Goal: Information Seeking & Learning: Understand process/instructions

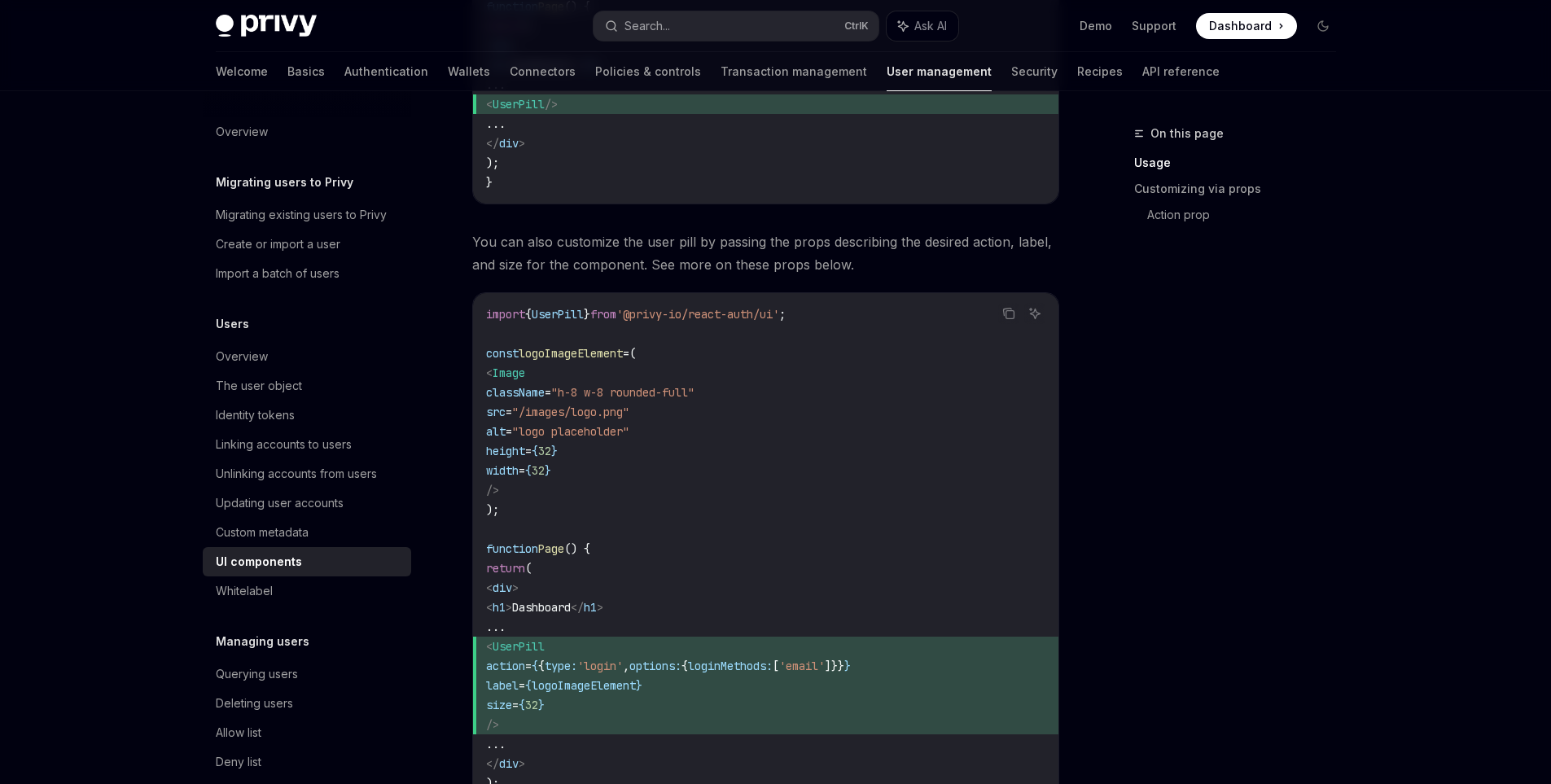
scroll to position [1221, 0]
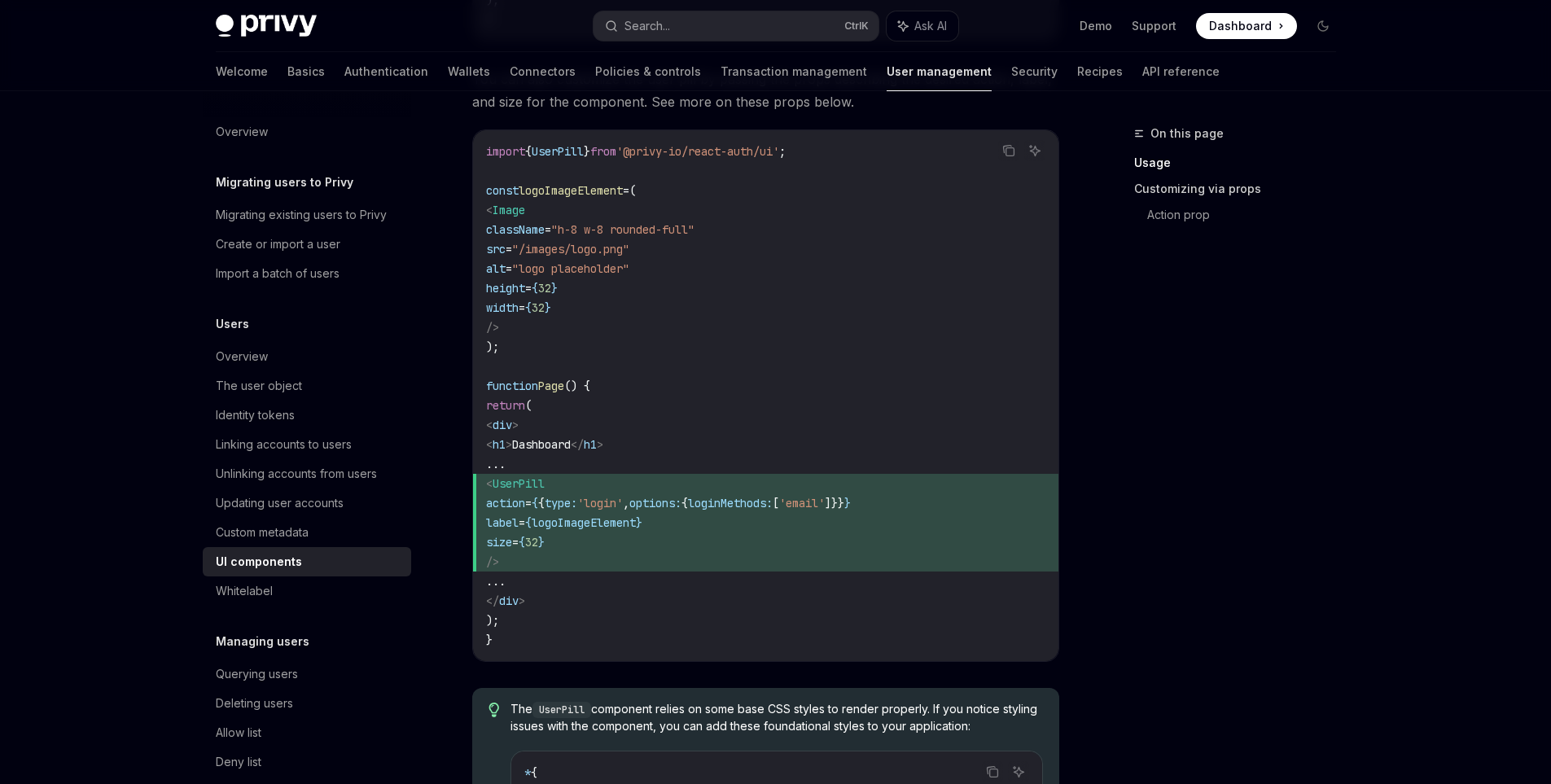
click at [1201, 188] on link "Customizing via props" at bounding box center [1241, 189] width 215 height 26
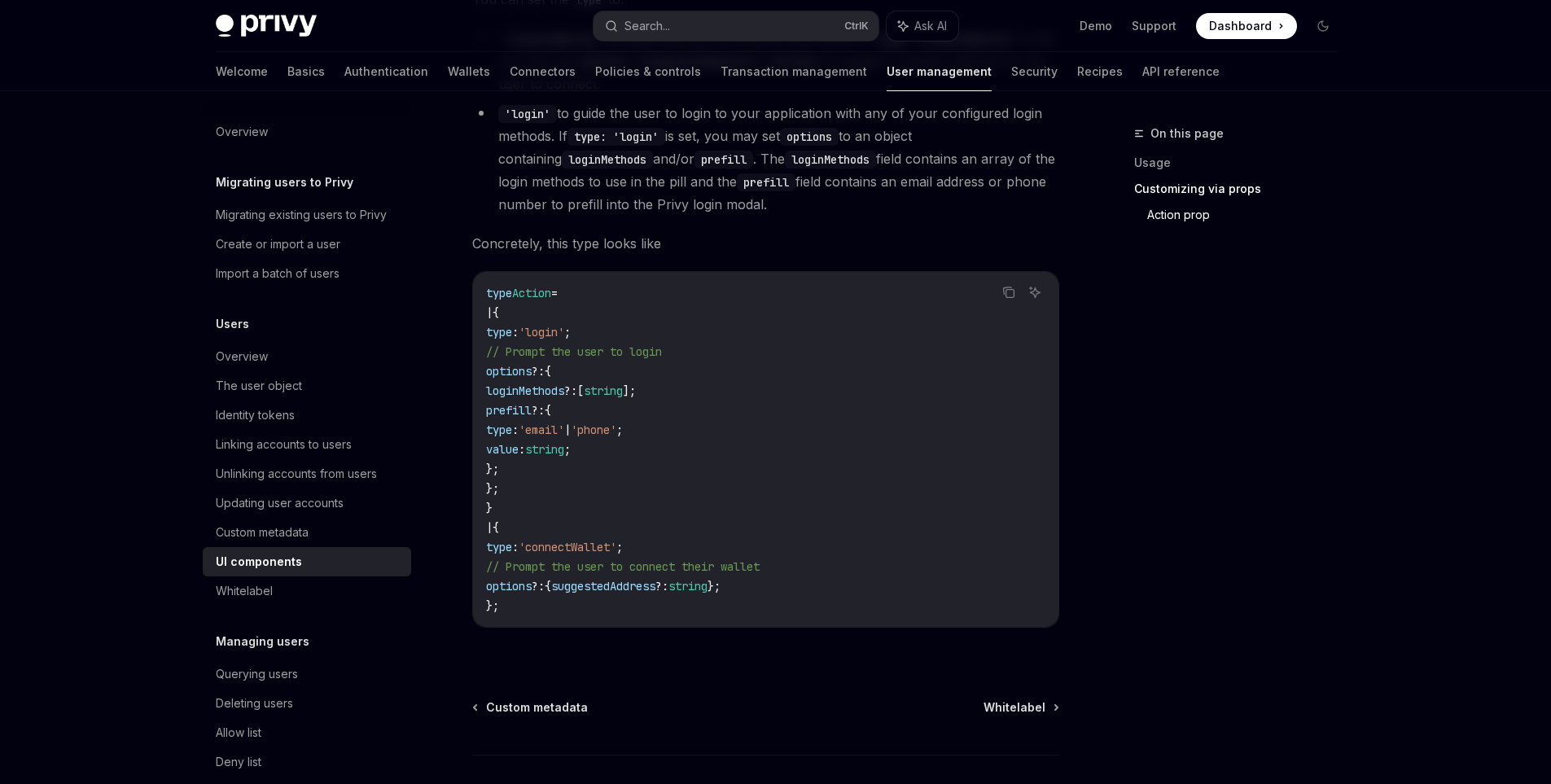
scroll to position [2844, 0]
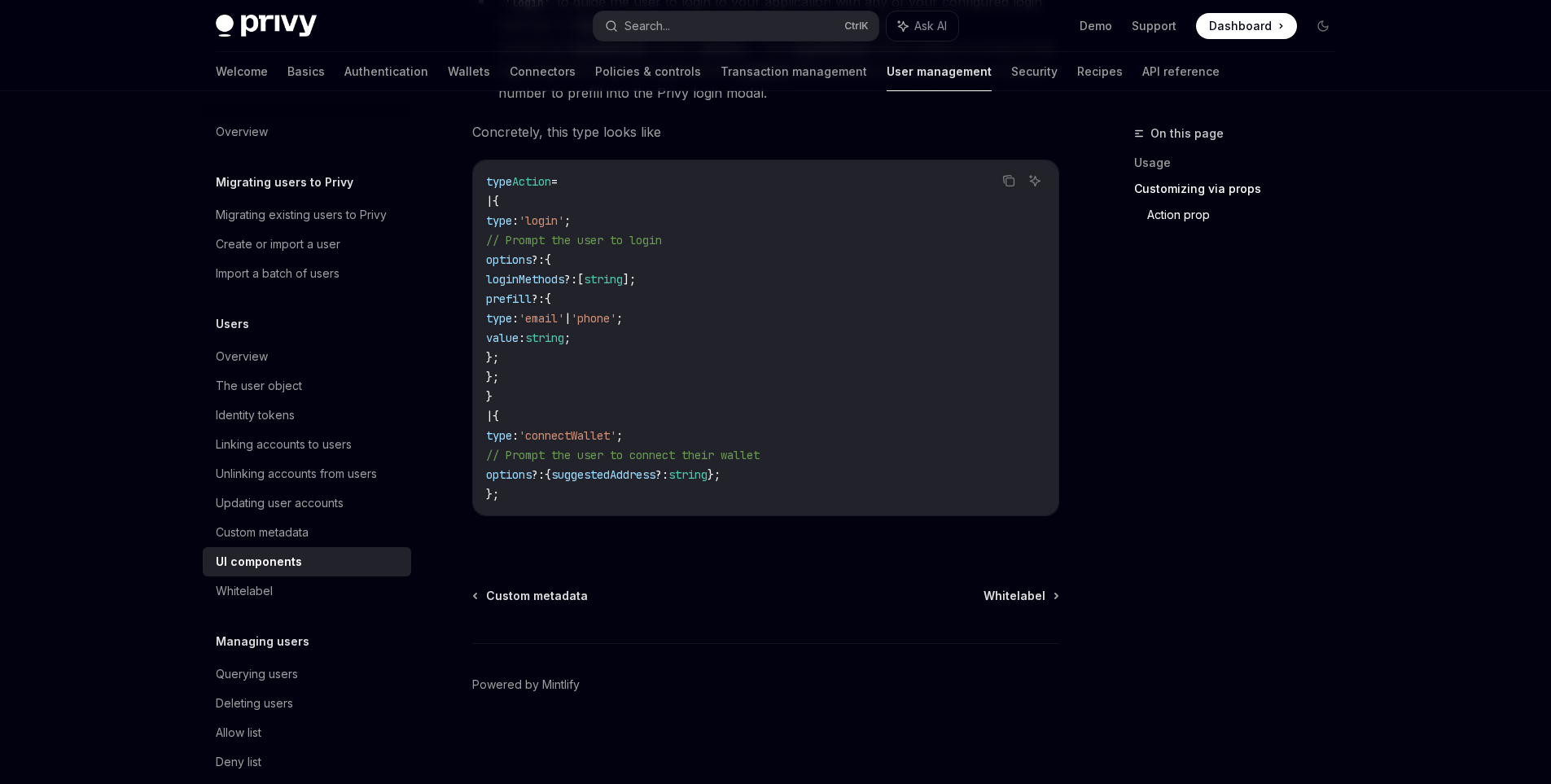
click at [1042, 608] on div "Custom metadata Whitelabel Powered by Mintlify" at bounding box center [765, 686] width 587 height 196
drag, startPoint x: 1009, startPoint y: 581, endPoint x: 999, endPoint y: 594, distance: 16.4
click at [1017, 599] on span "Whitelabel" at bounding box center [1014, 595] width 62 height 17
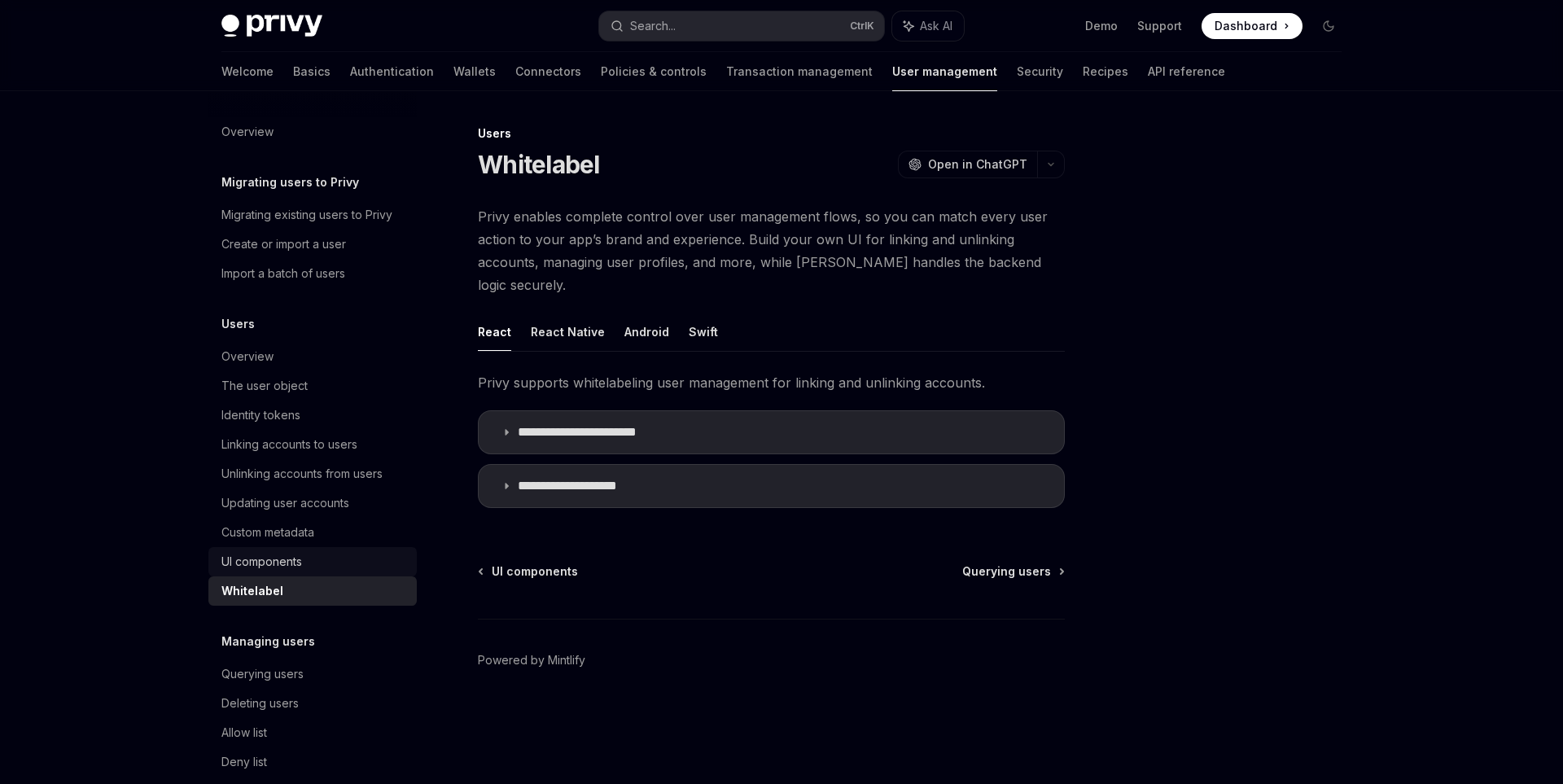
click at [310, 551] on link "UI components" at bounding box center [313, 561] width 209 height 29
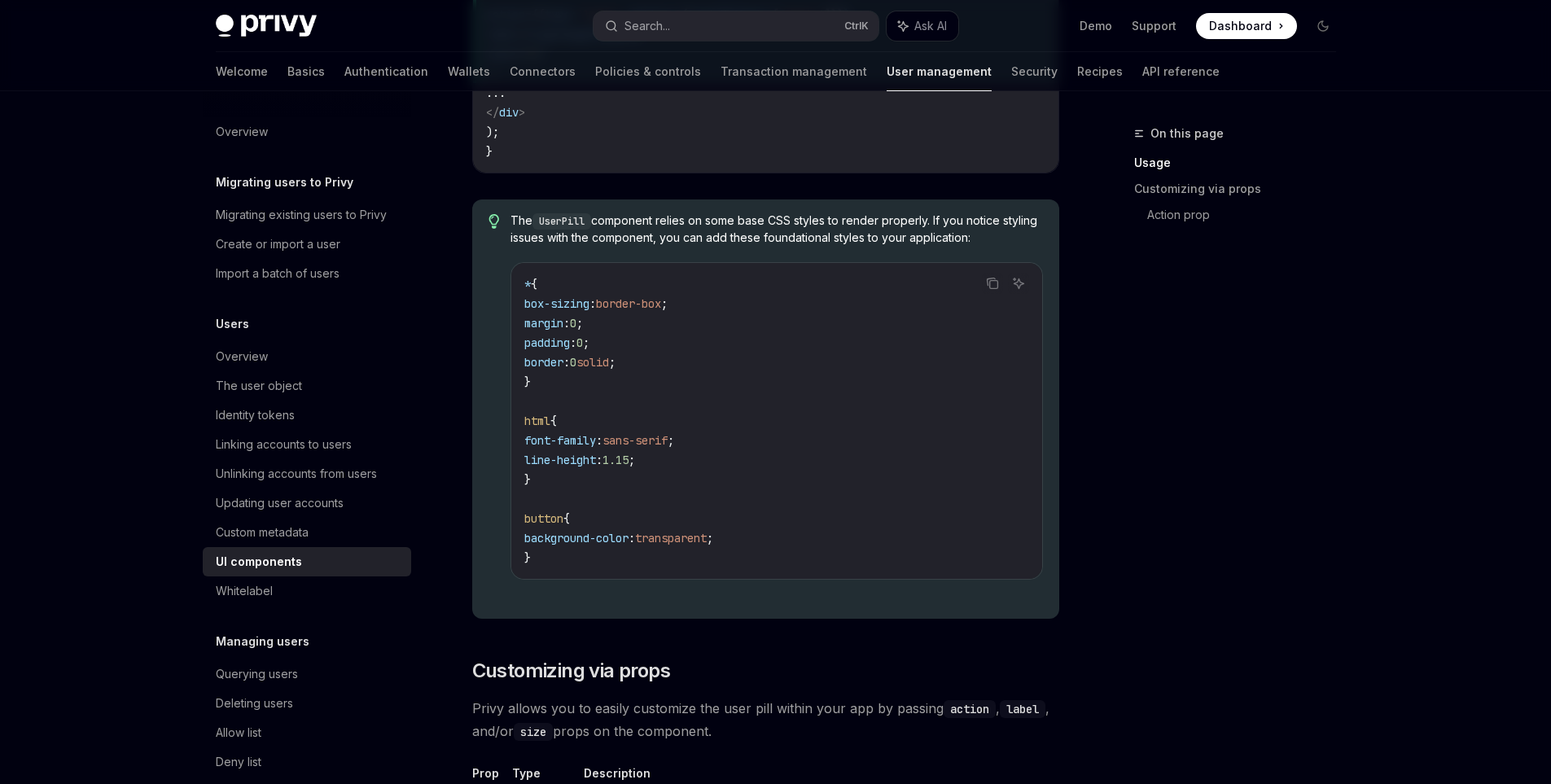
scroll to position [2198, 0]
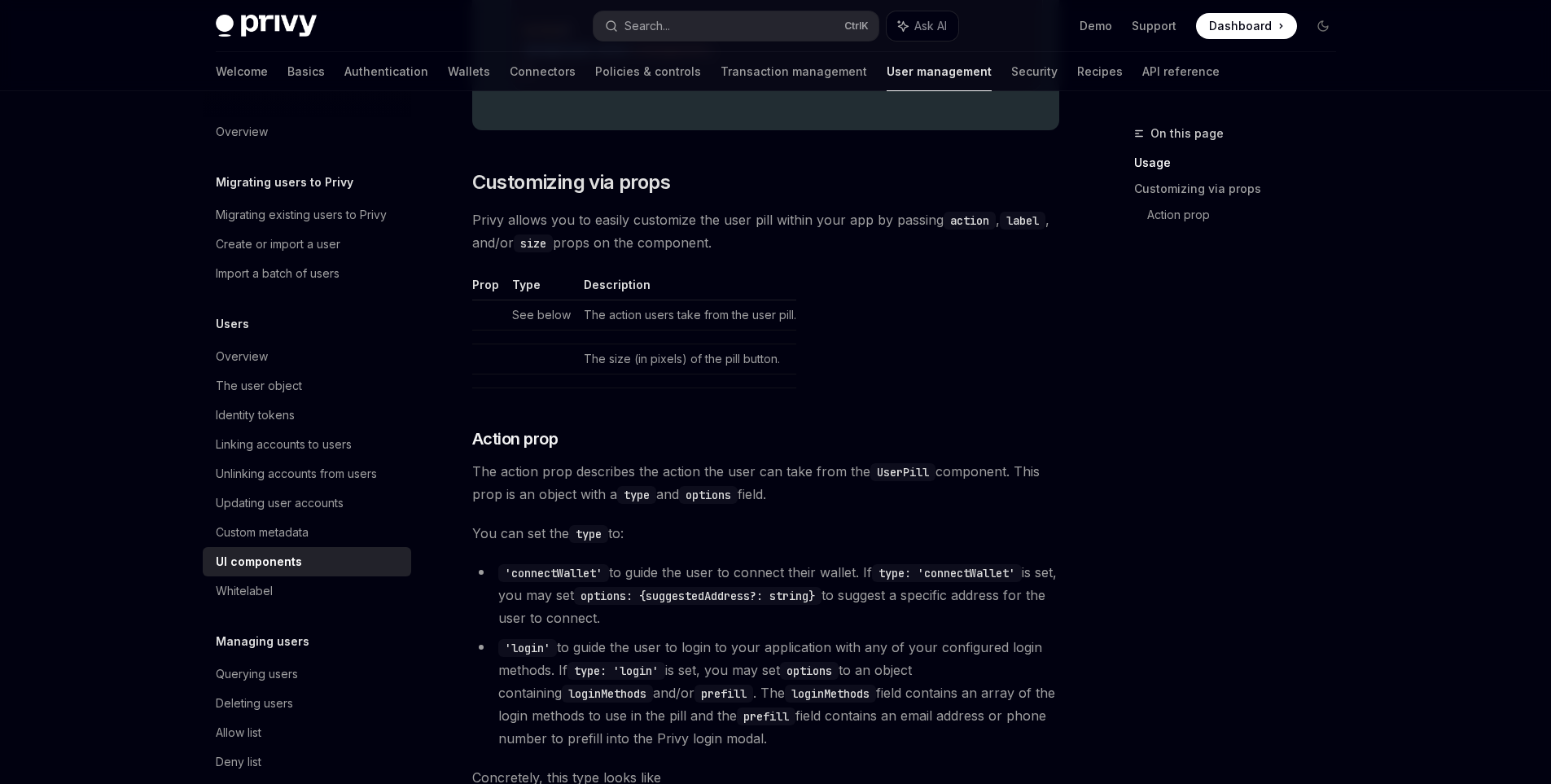
click at [543, 310] on td "See below" at bounding box center [541, 315] width 72 height 30
click at [626, 314] on td "The action users take from the user pill." at bounding box center [687, 315] width 219 height 30
click at [634, 345] on td "The size (in pixels) of the pill button." at bounding box center [687, 359] width 219 height 30
click at [638, 362] on td "The size (in pixels) of the pill button." at bounding box center [687, 359] width 219 height 30
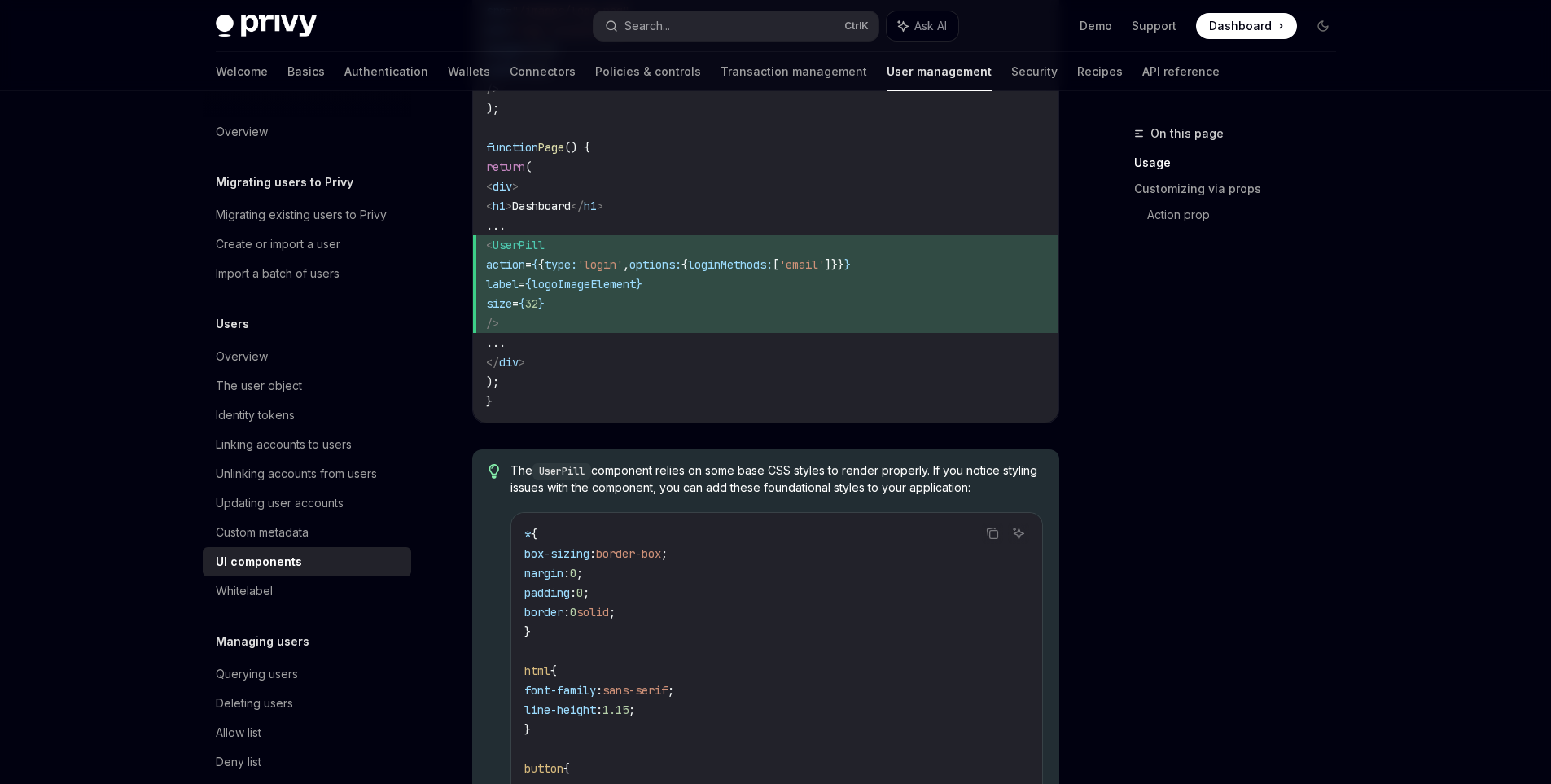
scroll to position [1134, 0]
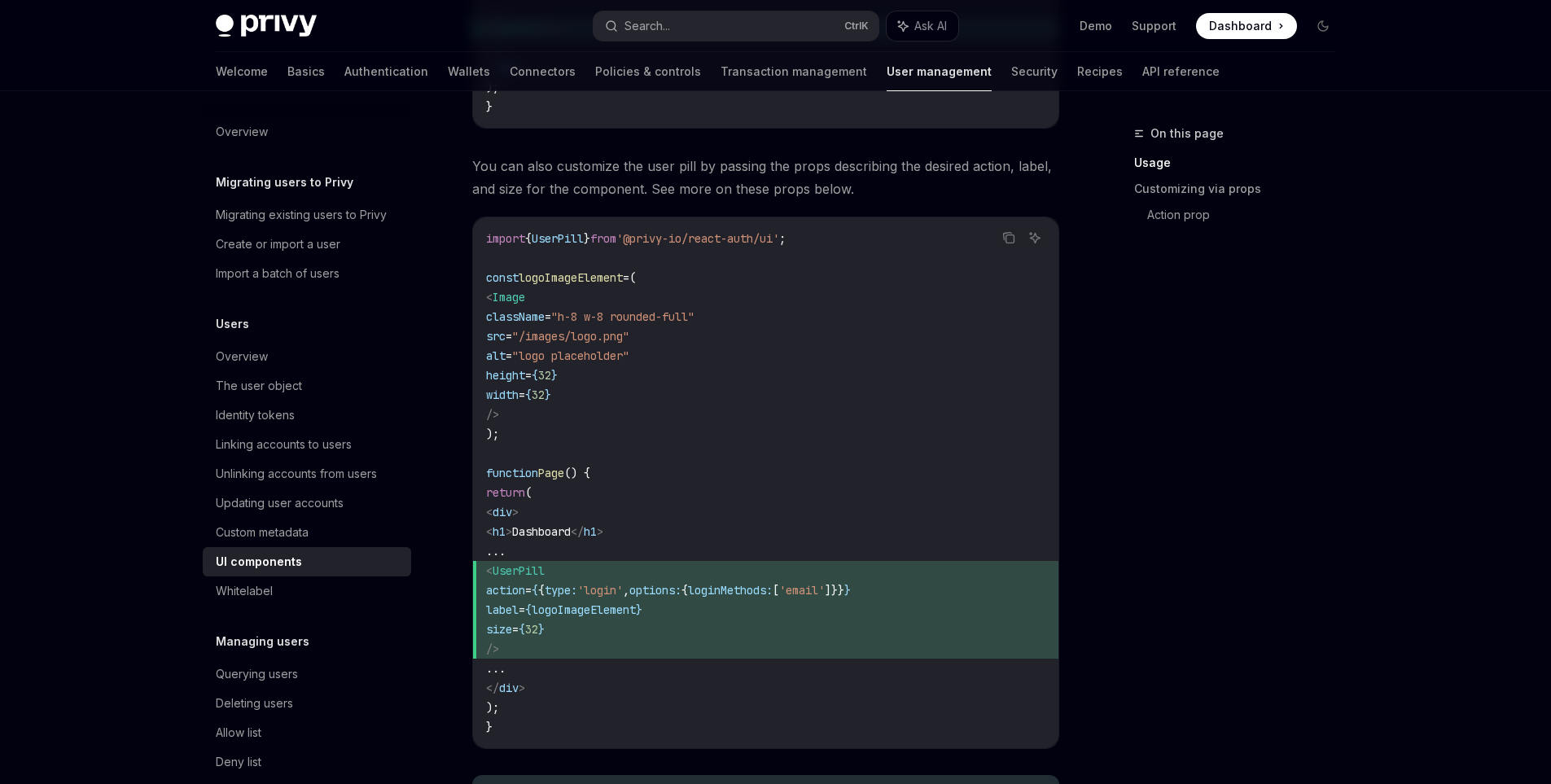
click at [1178, 133] on span "On this page" at bounding box center [1188, 133] width 74 height 19
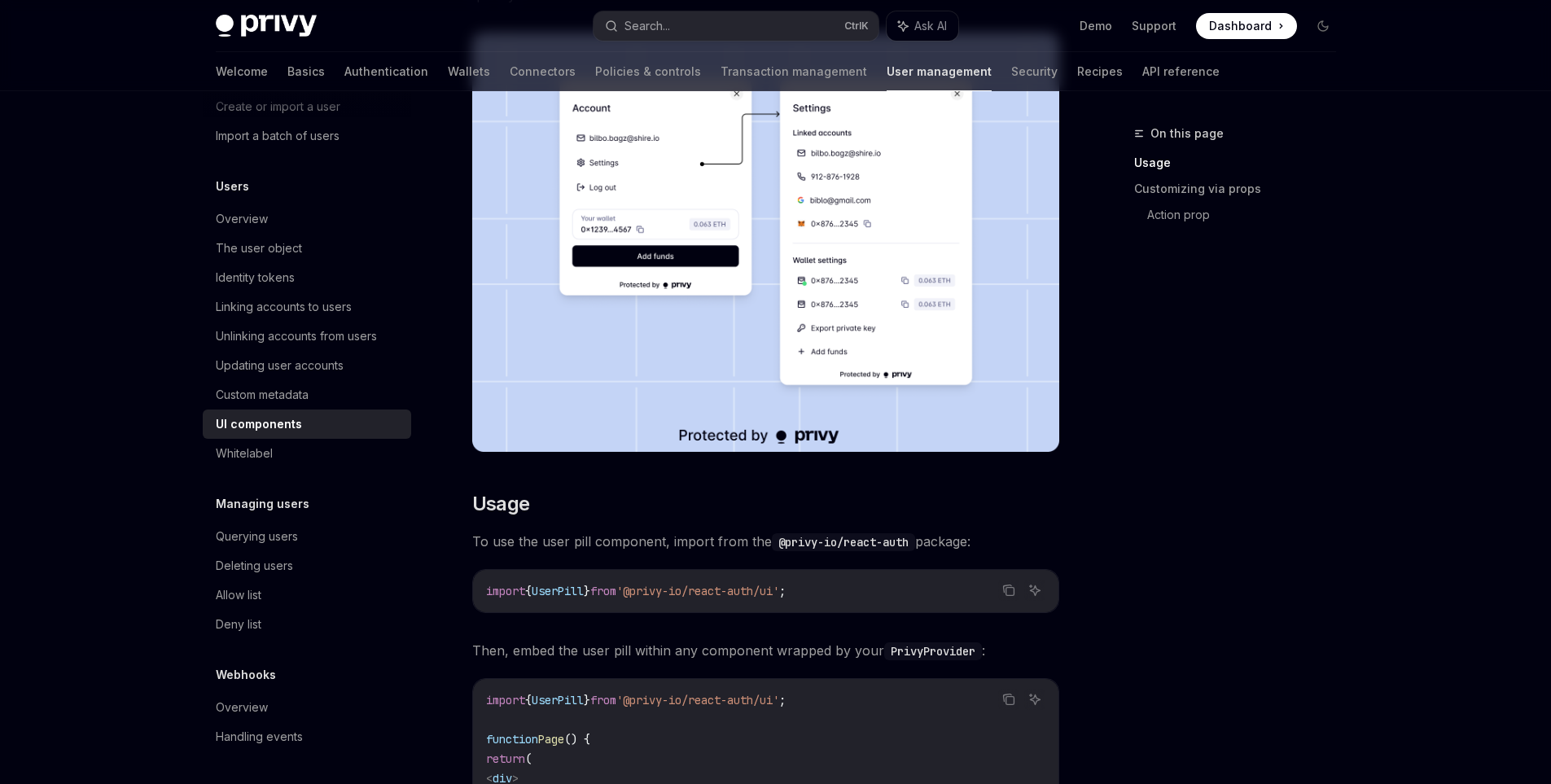
scroll to position [0, 0]
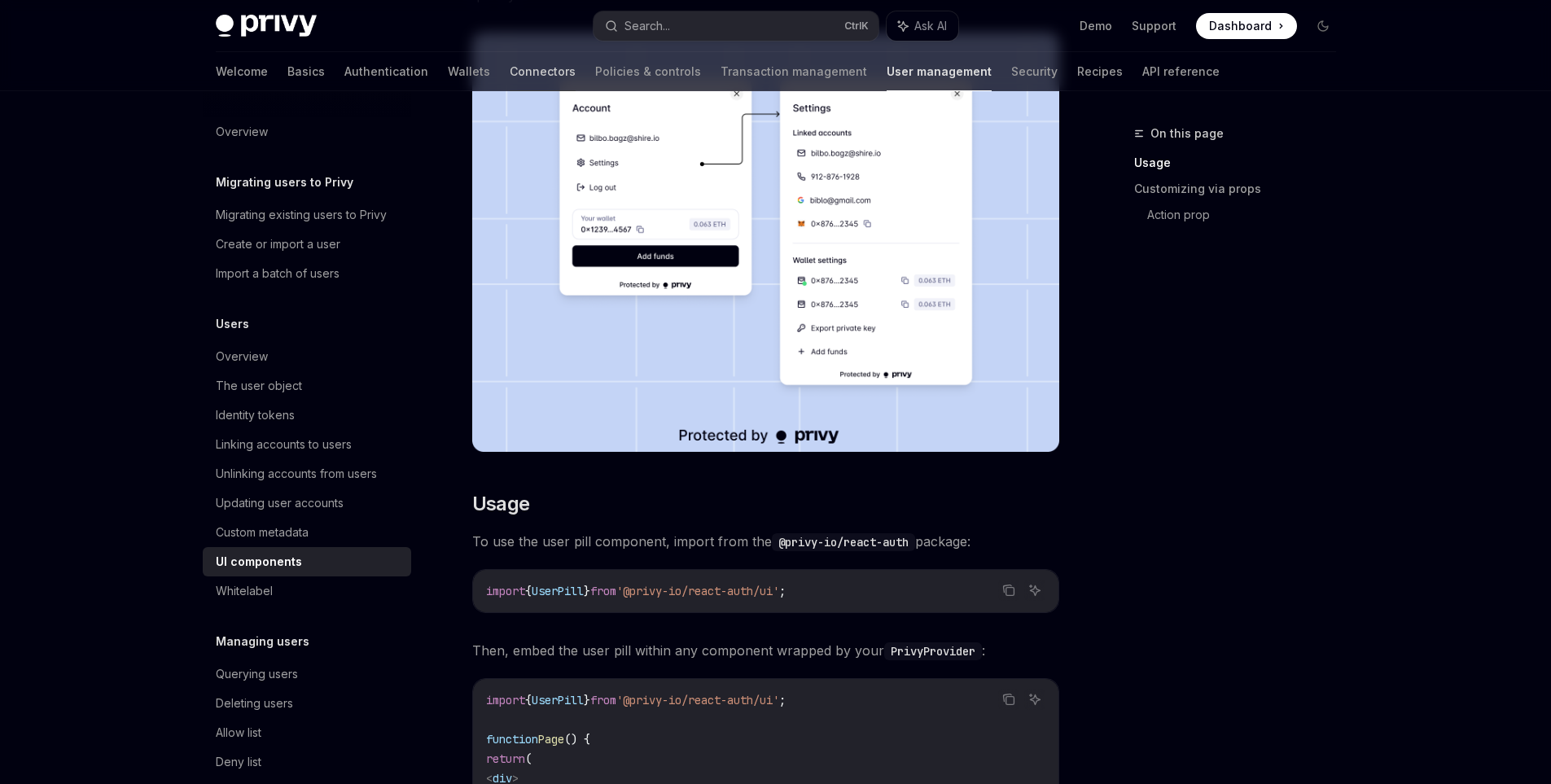
click at [510, 62] on link "Connectors" at bounding box center [542, 71] width 66 height 39
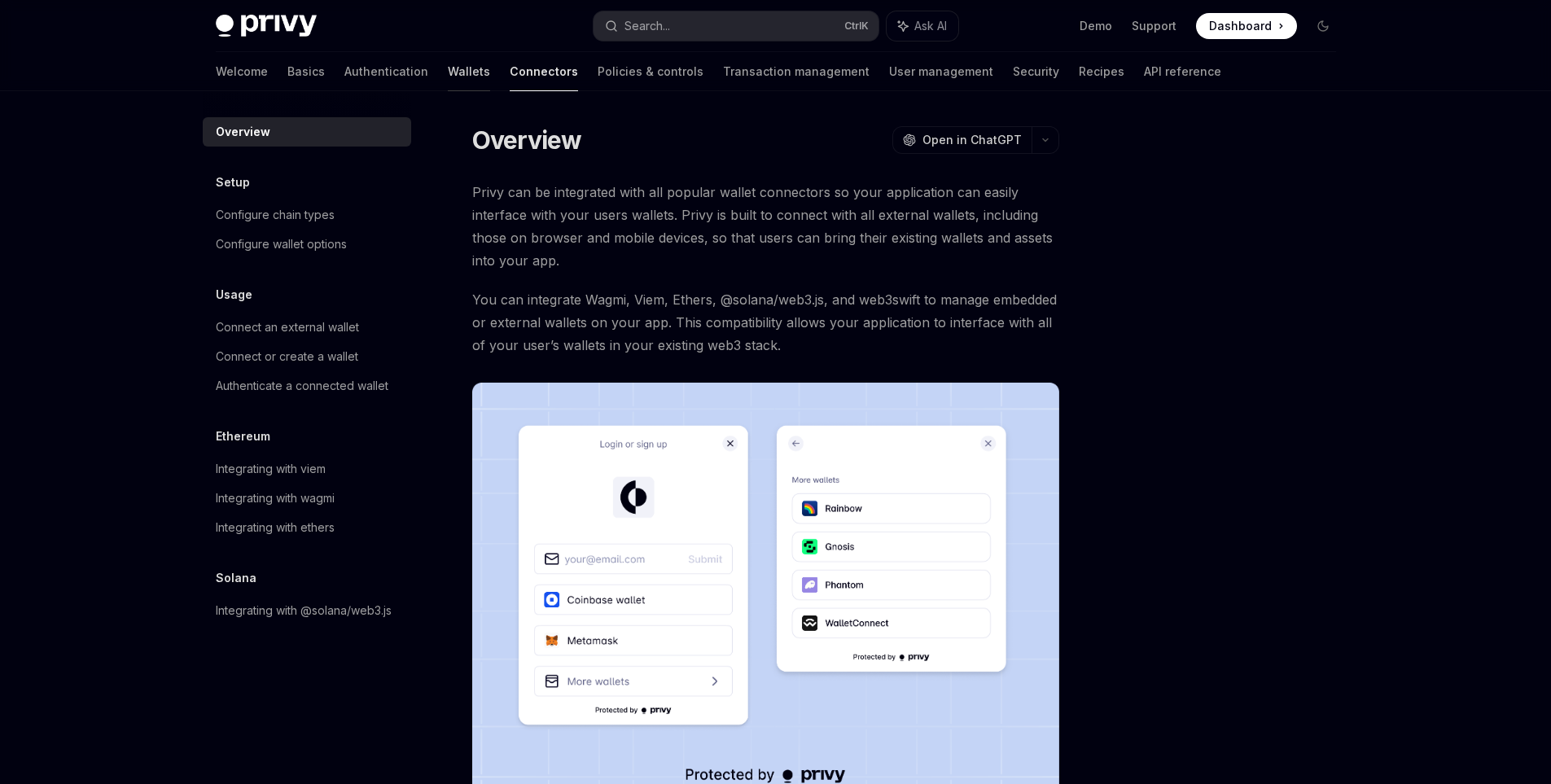
click at [448, 77] on link "Wallets" at bounding box center [469, 71] width 42 height 39
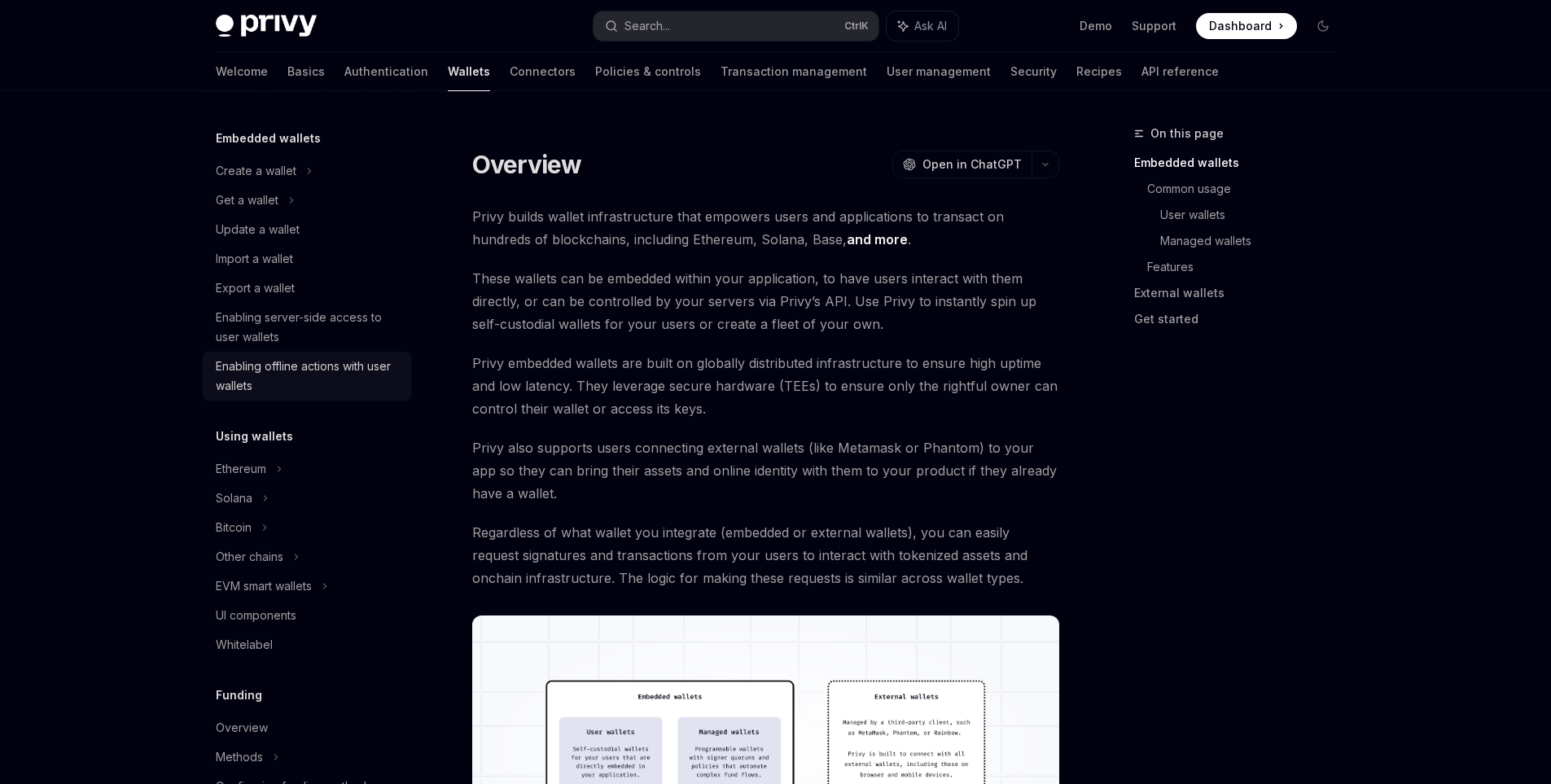
scroll to position [244, 0]
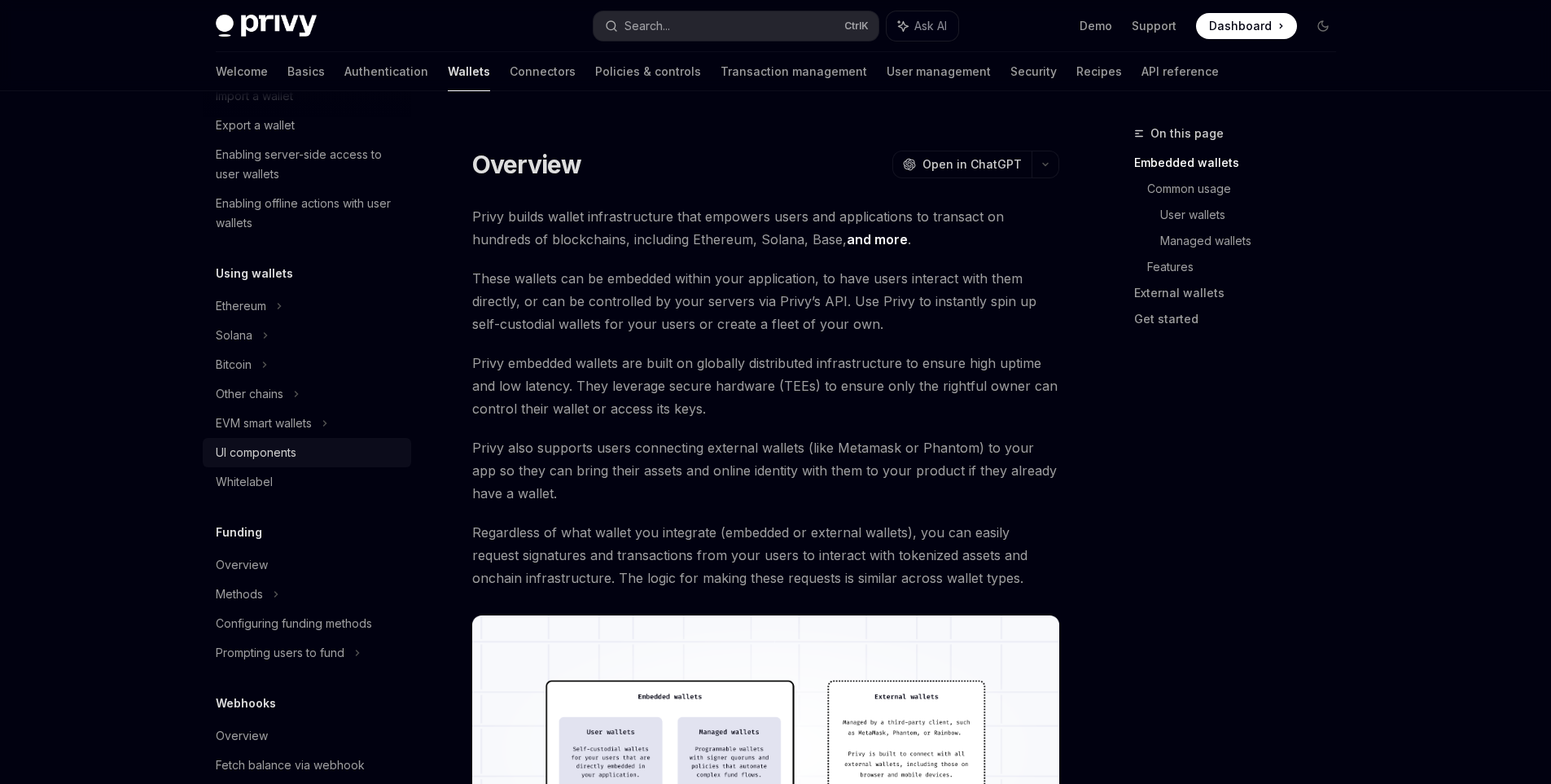
click at [281, 450] on div "UI components" at bounding box center [256, 453] width 81 height 19
type textarea "*"
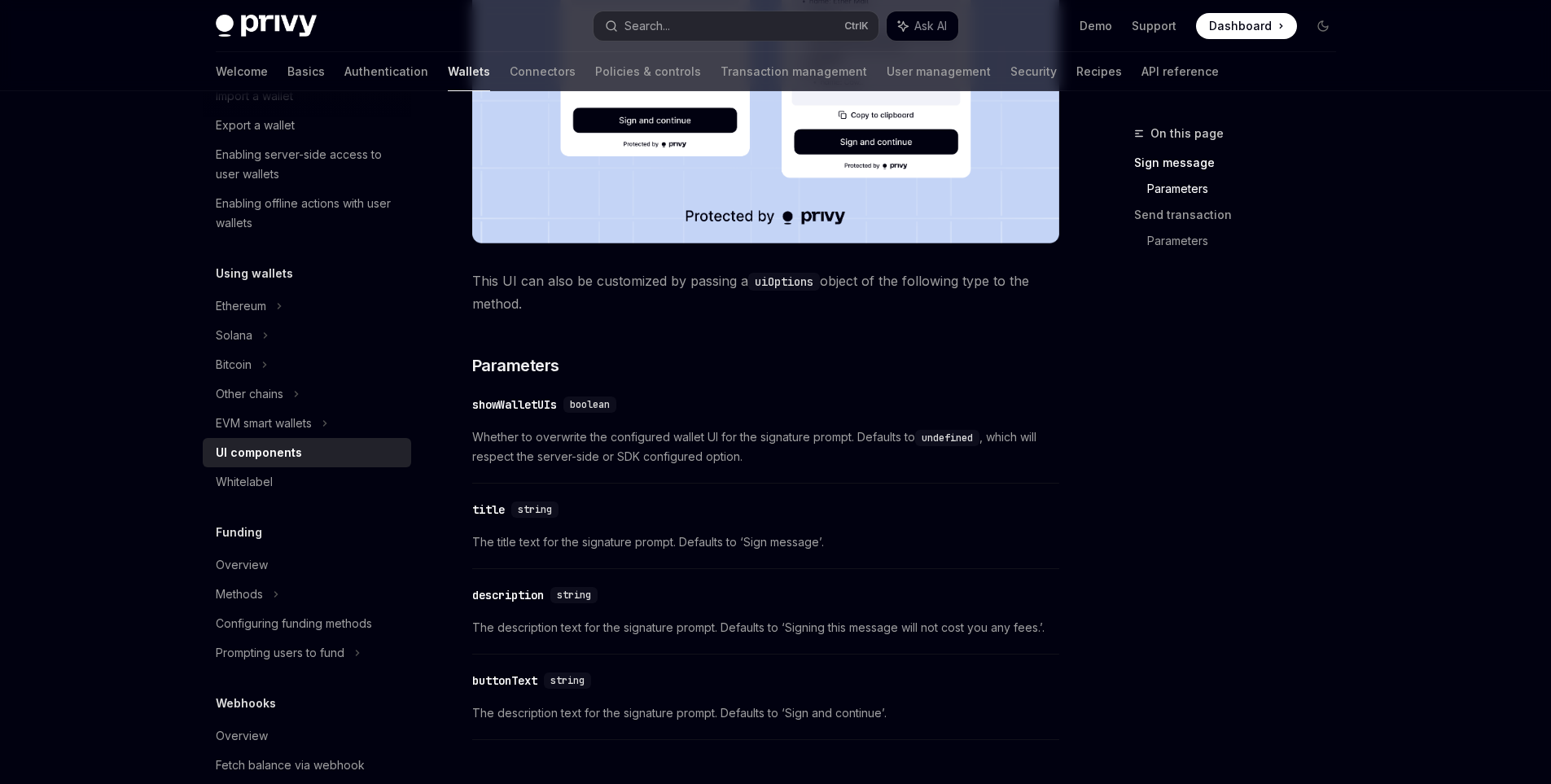
scroll to position [814, 0]
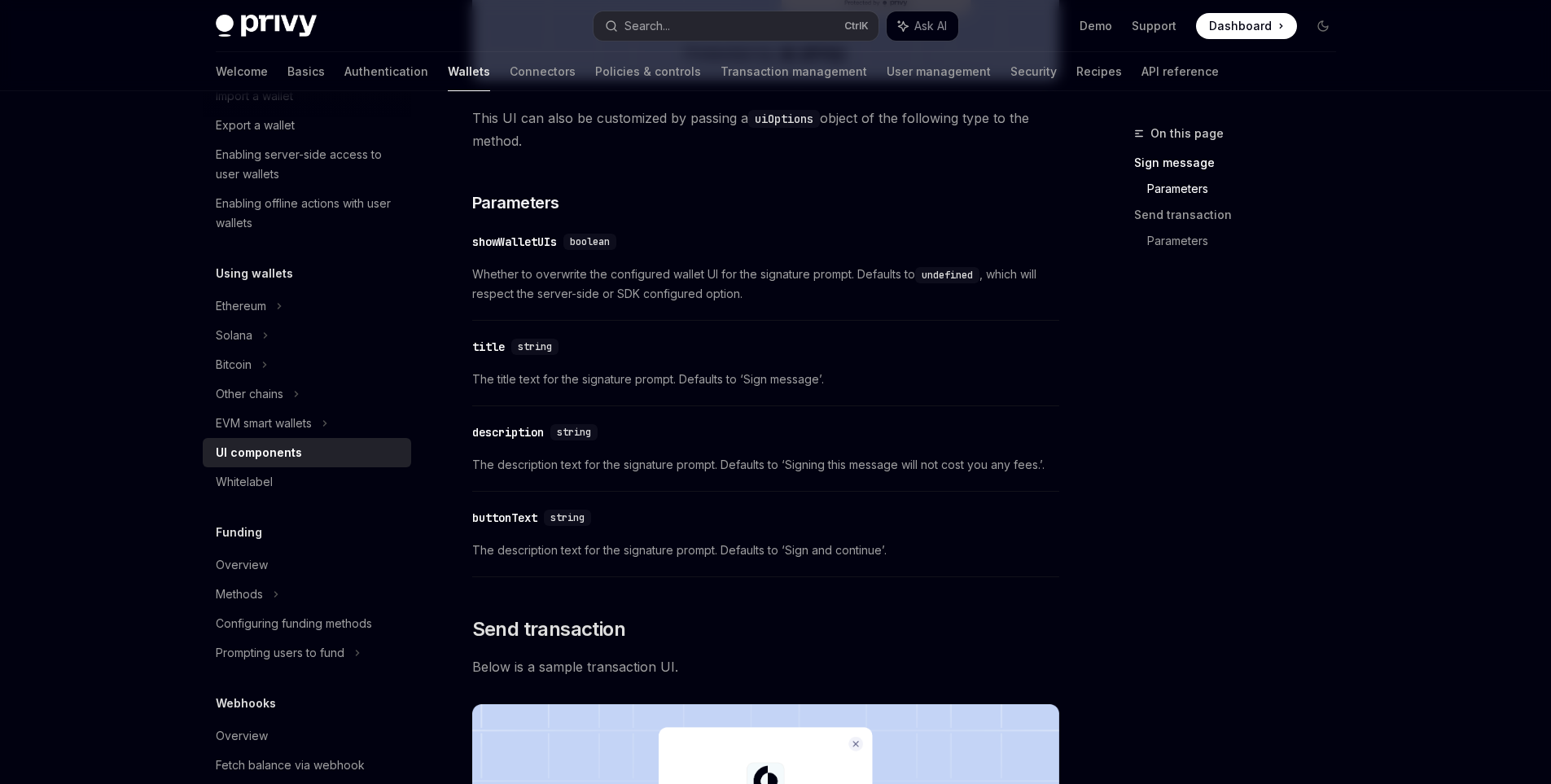
click at [508, 510] on div "buttonText" at bounding box center [504, 517] width 65 height 17
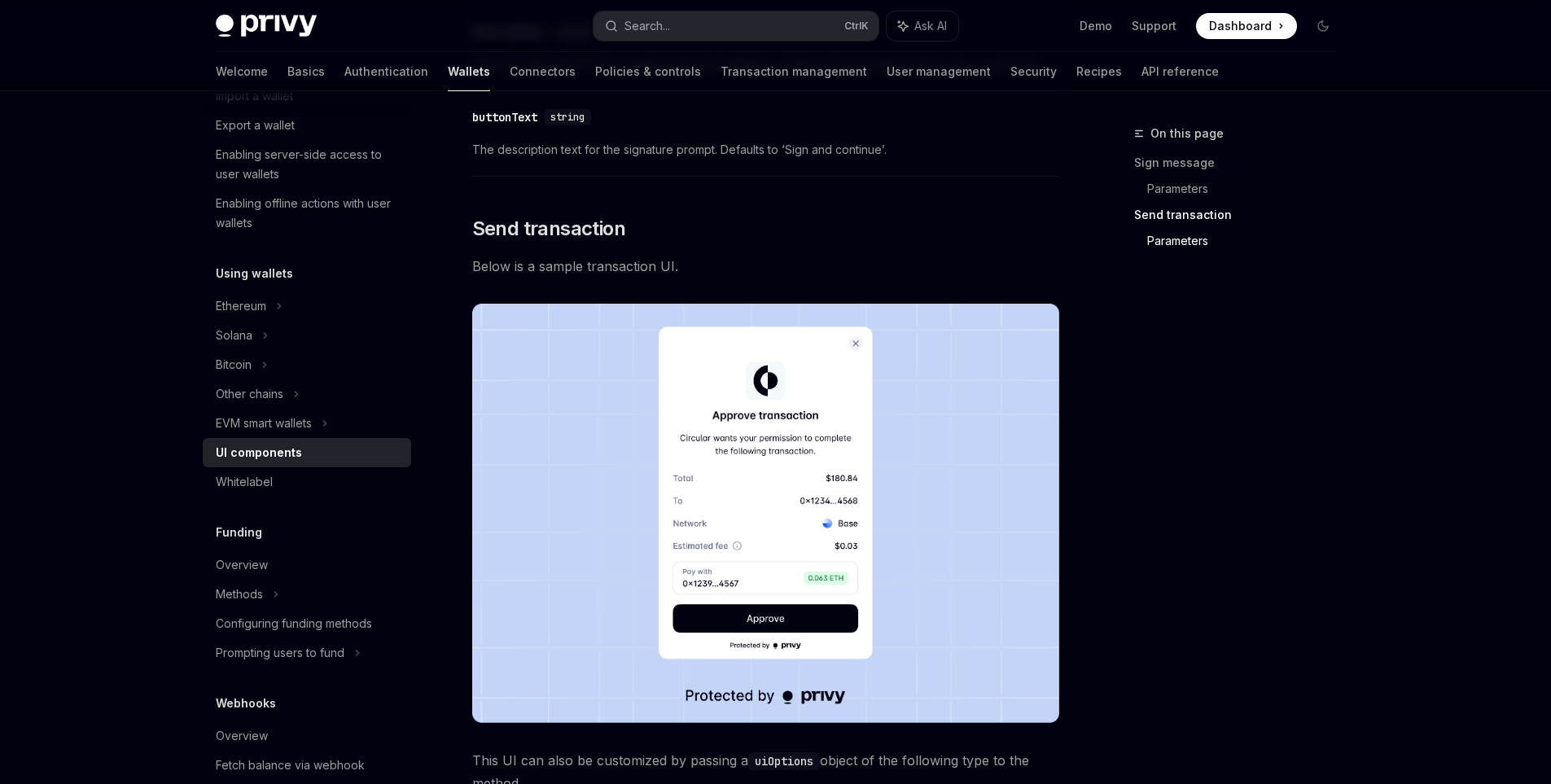
click at [508, 510] on img at bounding box center [765, 513] width 587 height 419
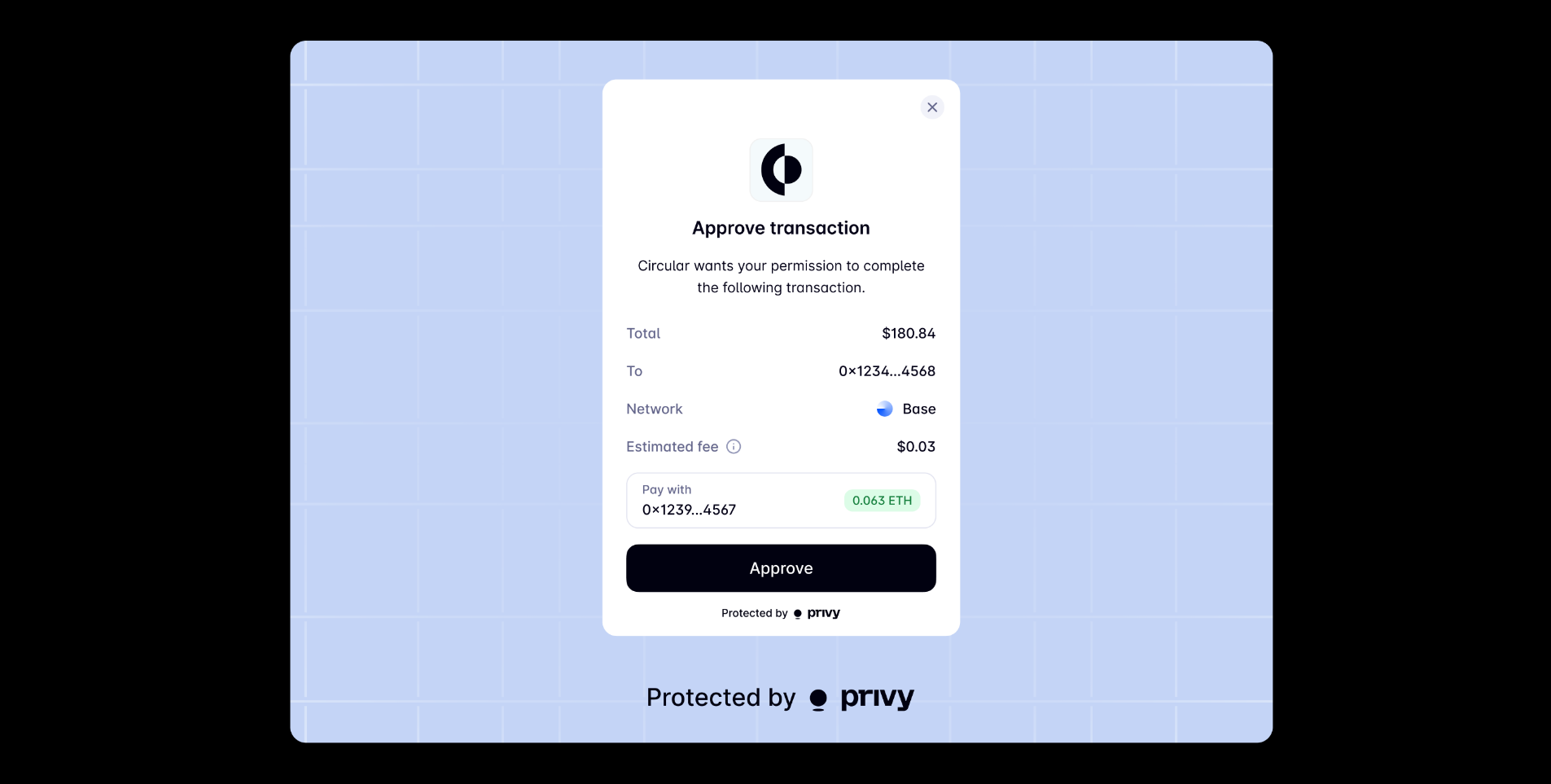
click at [527, 510] on img at bounding box center [781, 391] width 983 height 702
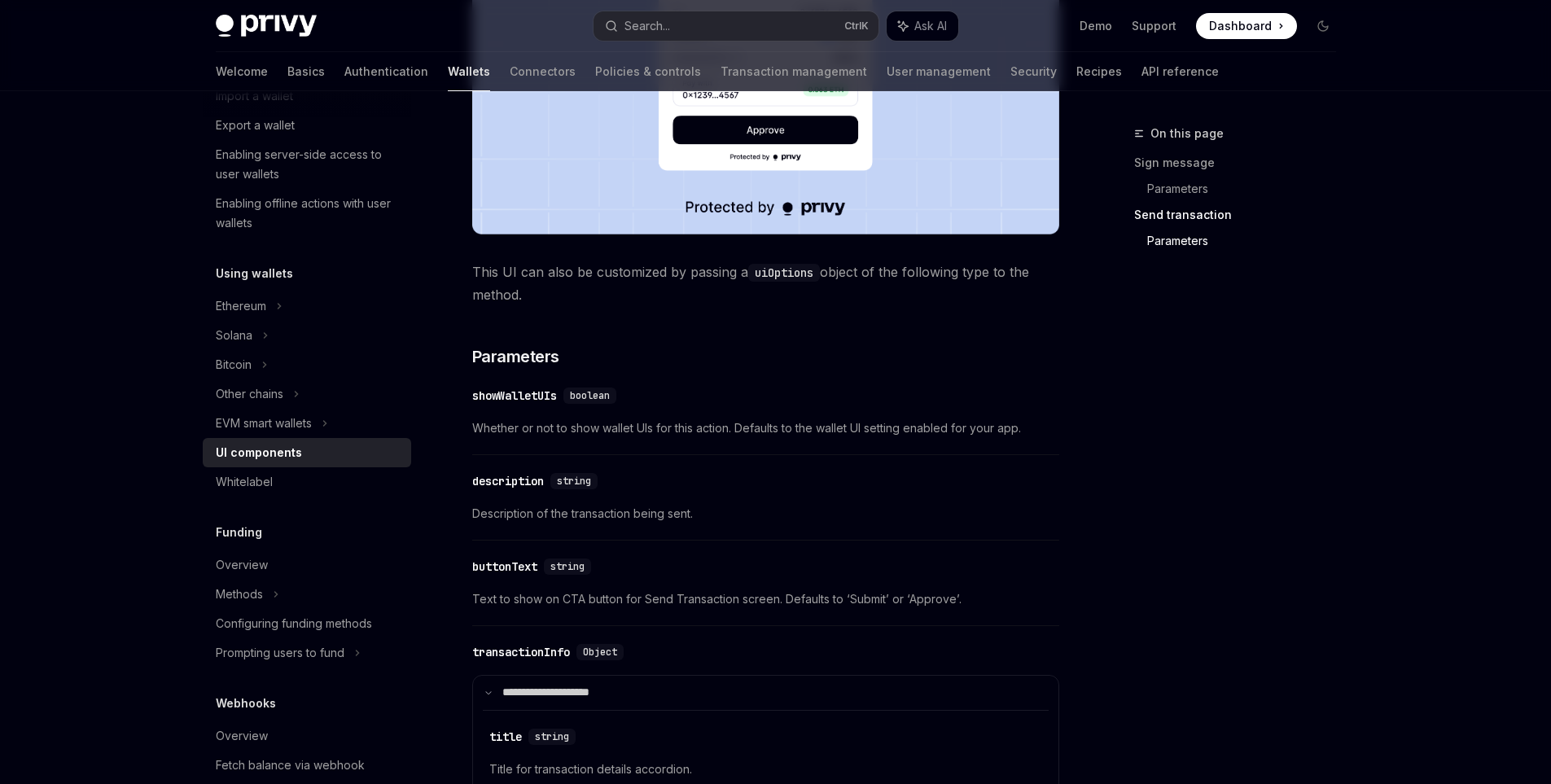
scroll to position [1866, 0]
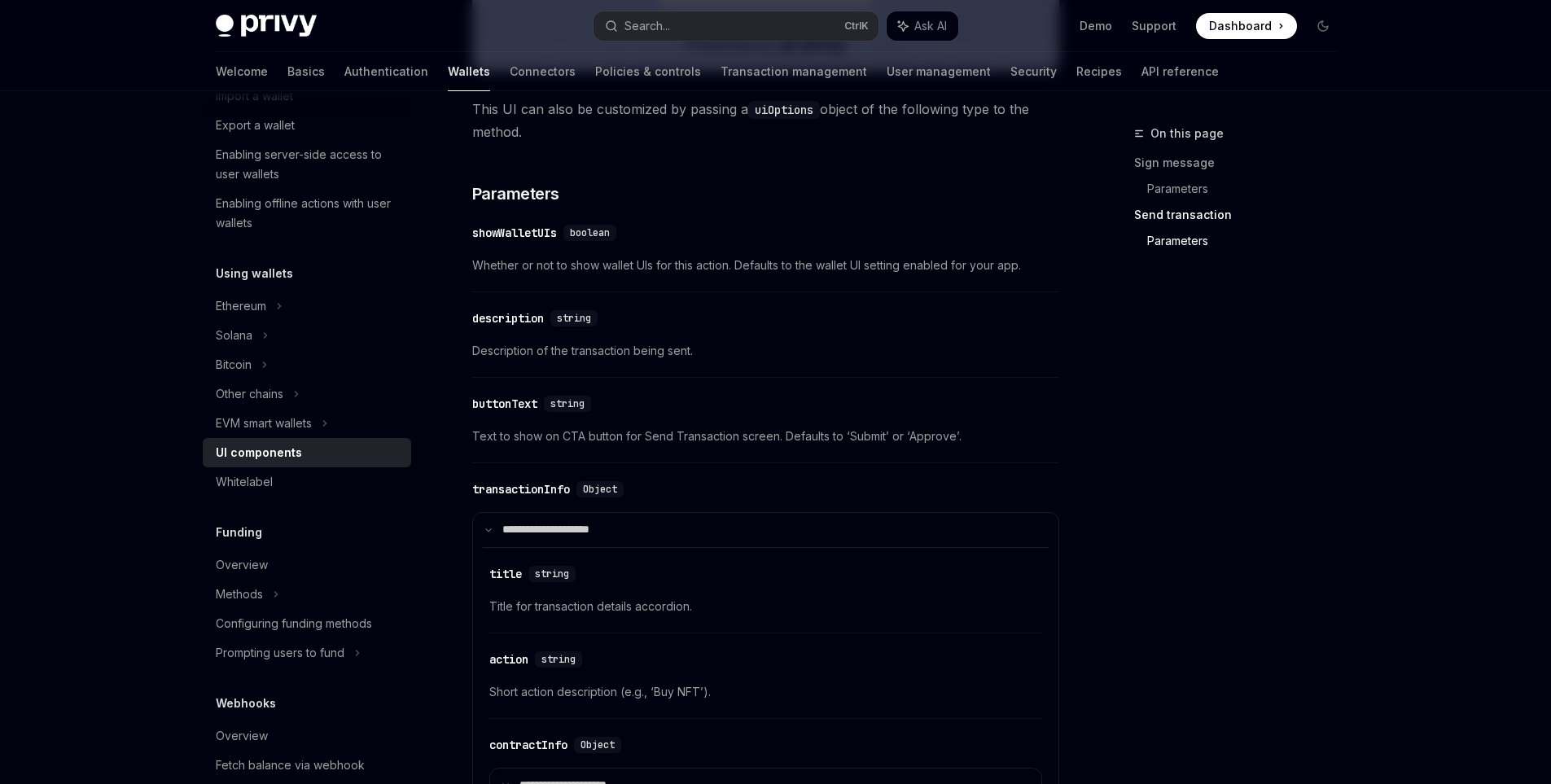
drag, startPoint x: 538, startPoint y: 400, endPoint x: 468, endPoint y: 398, distance: 70.0
click at [468, 398] on div "Using wallets UI components OpenAI Open in ChatGPT OpenAI Open in ChatGPT React…" at bounding box center [613, 23] width 899 height 3531
copy div "buttonText"
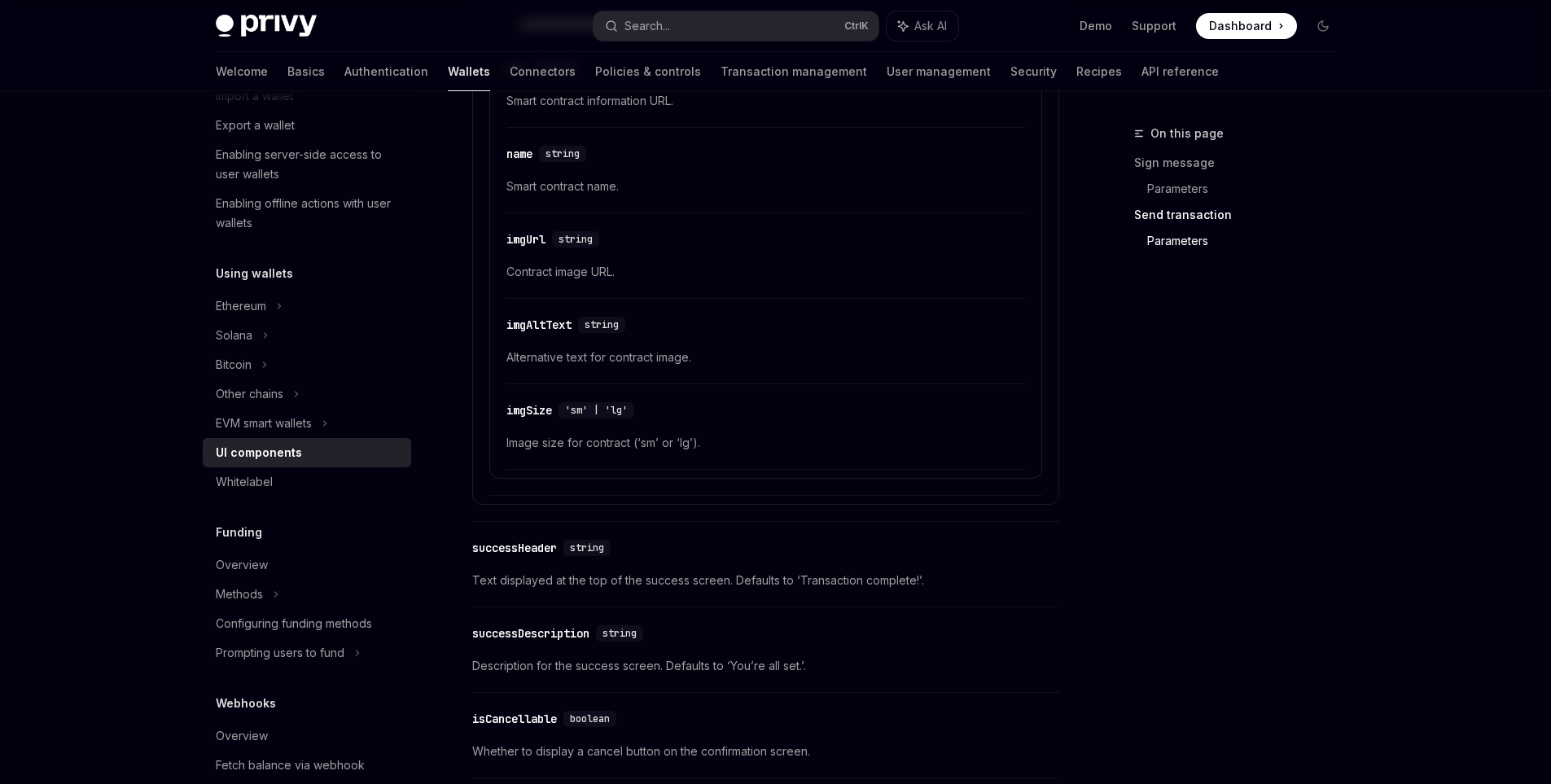
scroll to position [2789, 0]
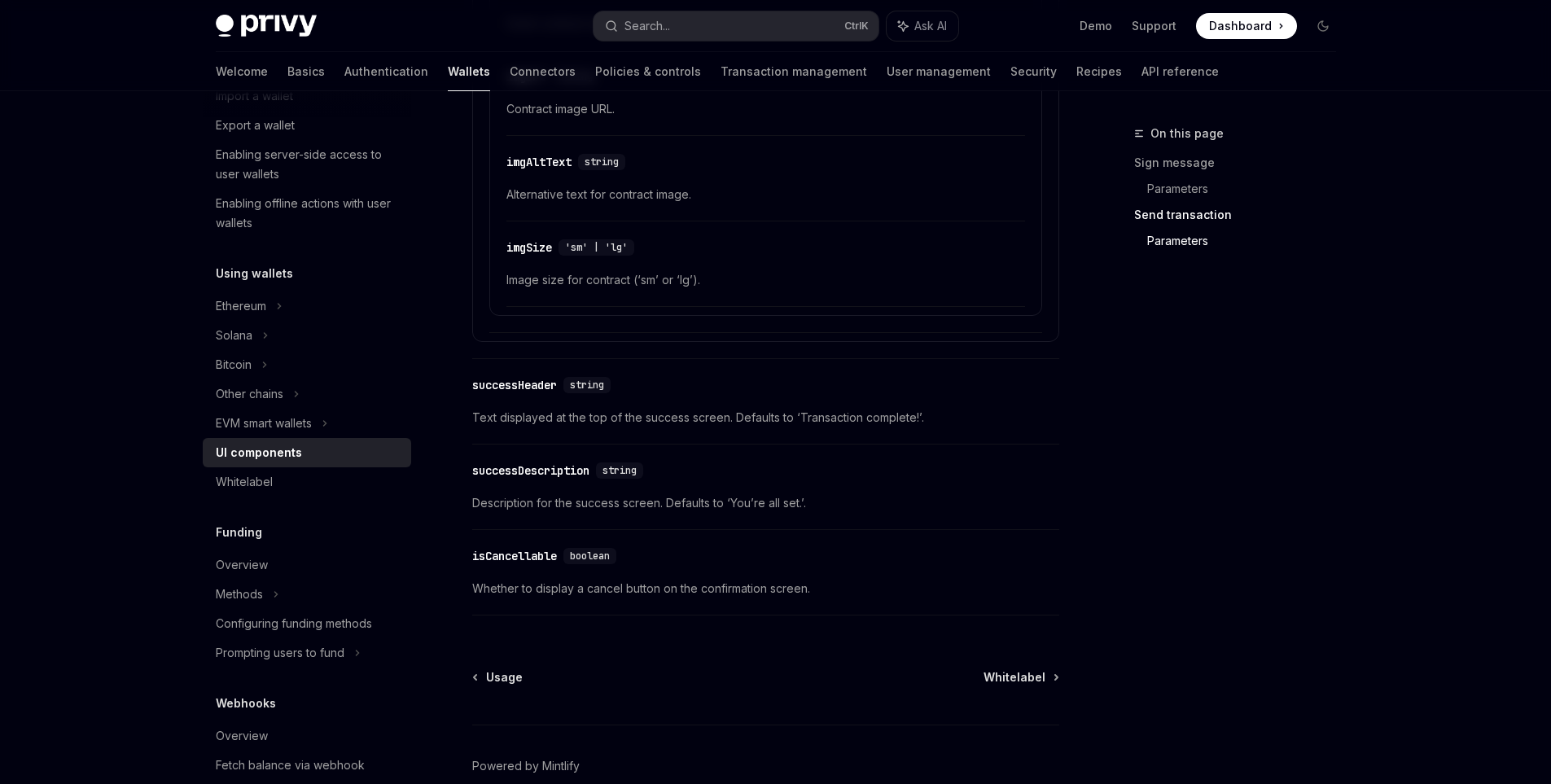
drag, startPoint x: 472, startPoint y: 383, endPoint x: 565, endPoint y: 388, distance: 93.1
click at [565, 388] on div "​ successHeader string" at bounding box center [544, 385] width 145 height 17
copy div "successHeader"
drag, startPoint x: 593, startPoint y: 470, endPoint x: 468, endPoint y: 546, distance: 146.3
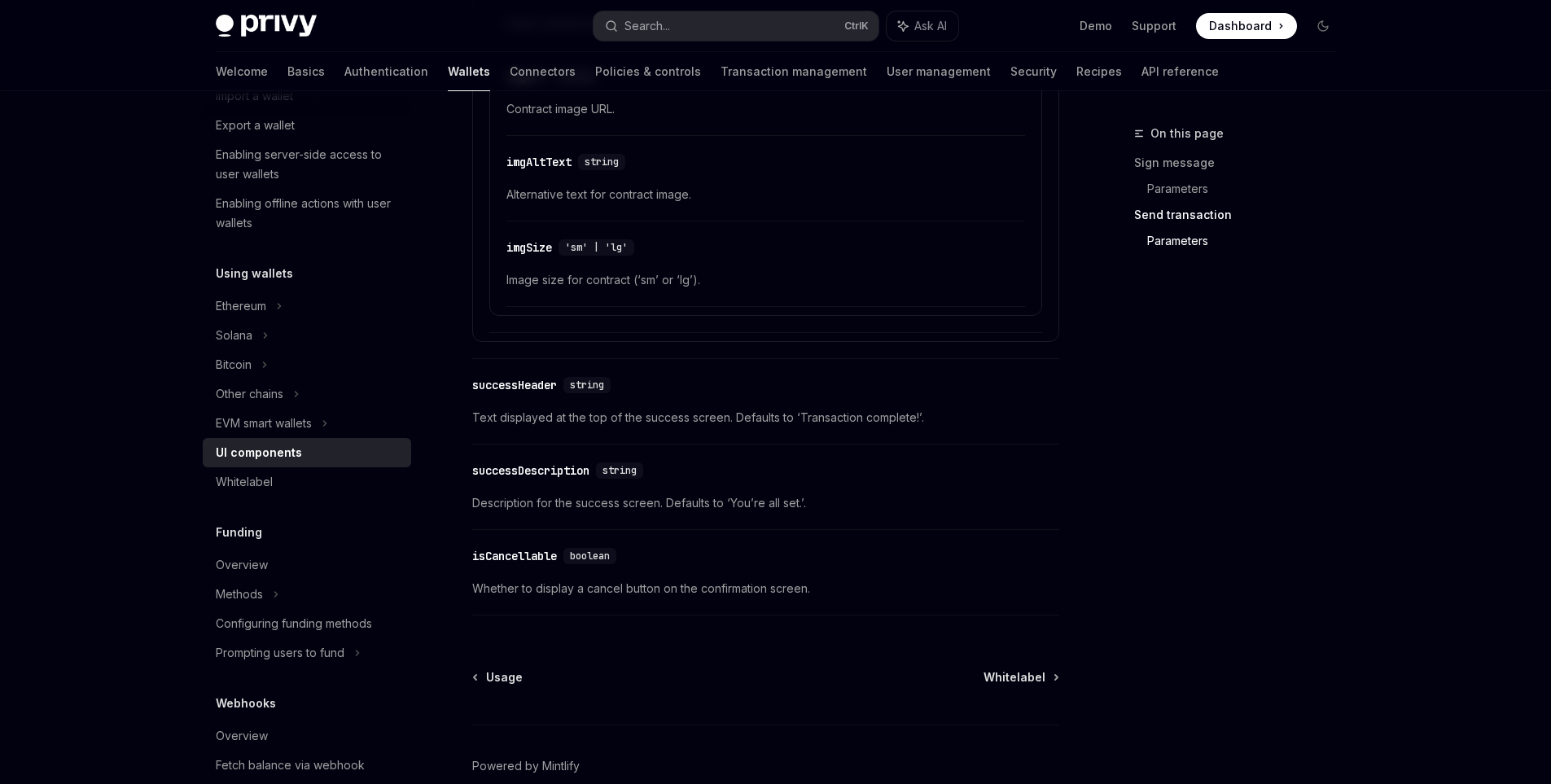
copy div "successDescription"
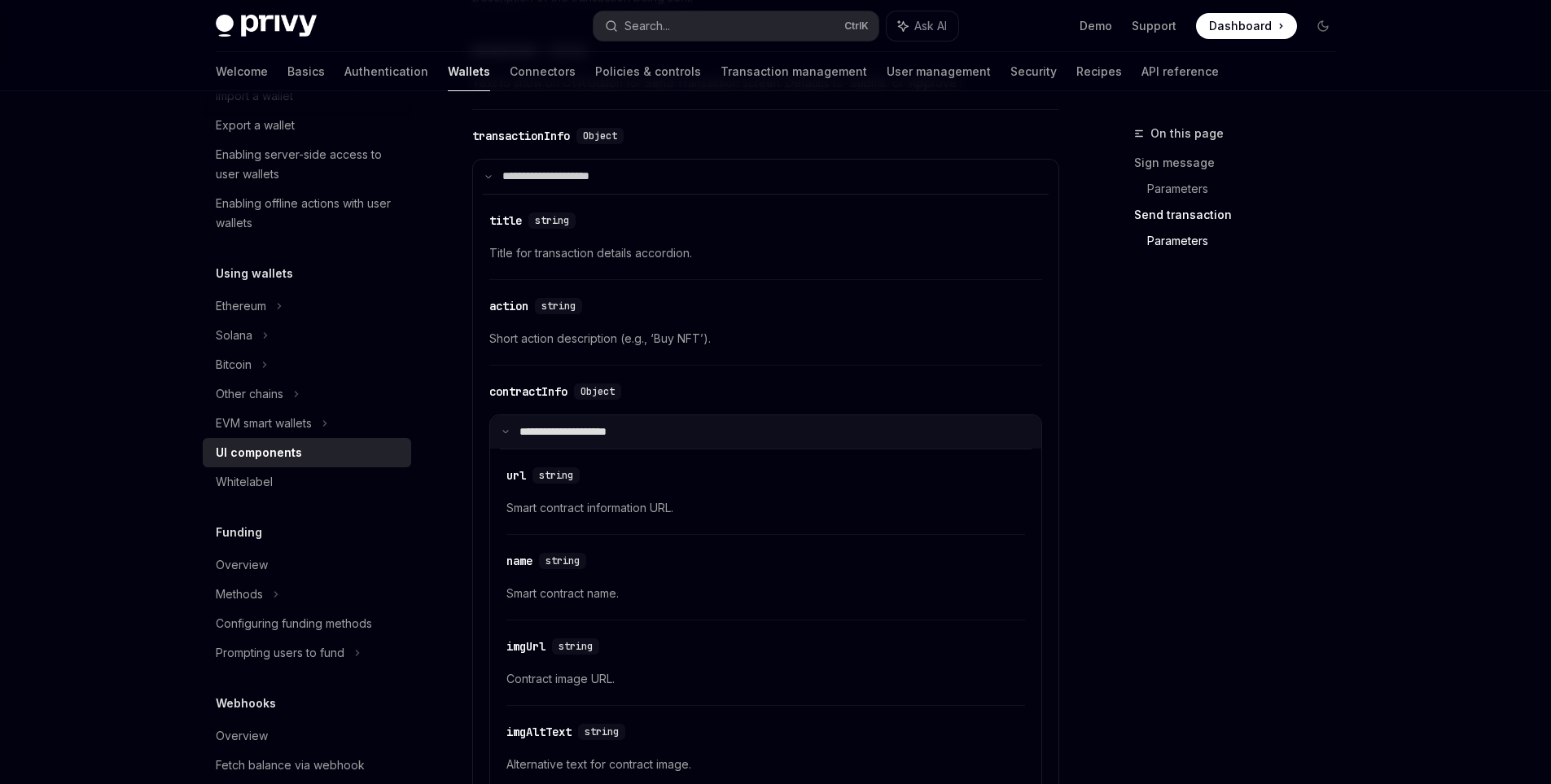
scroll to position [2138, 0]
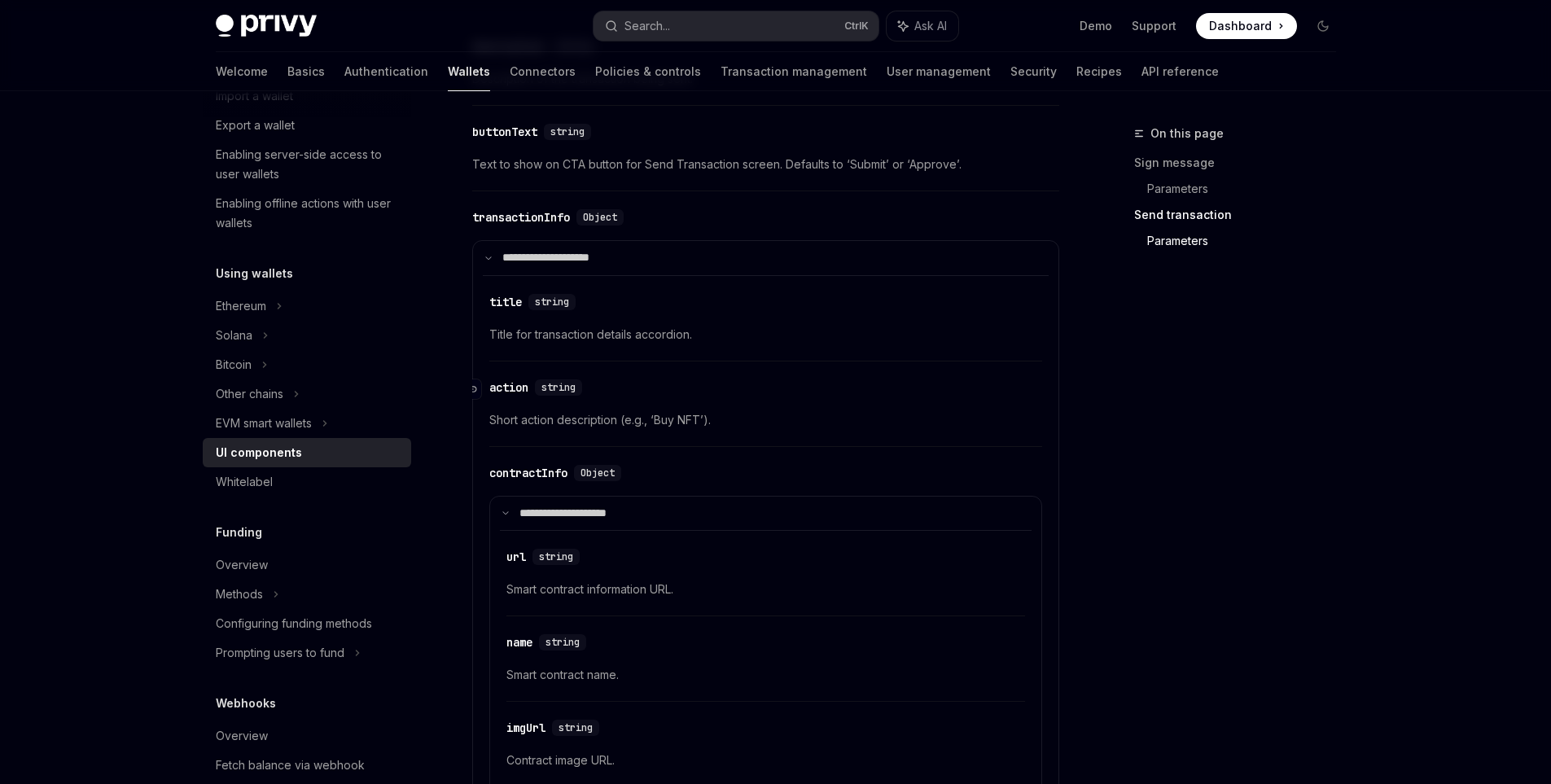
click at [512, 388] on div "action" at bounding box center [509, 388] width 39 height 17
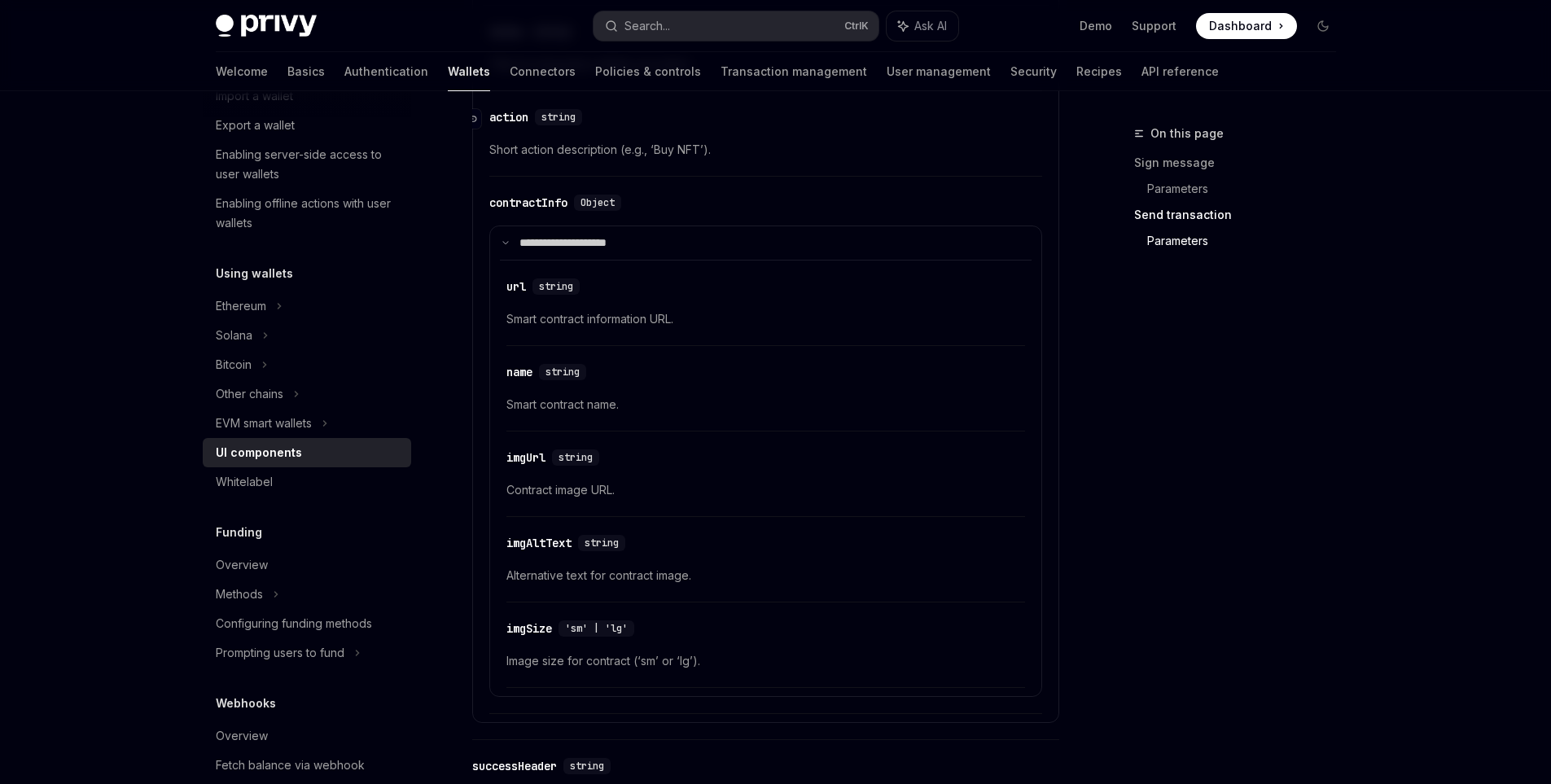
click at [512, 388] on div "​ name string Smart contract name." at bounding box center [765, 393] width 518 height 77
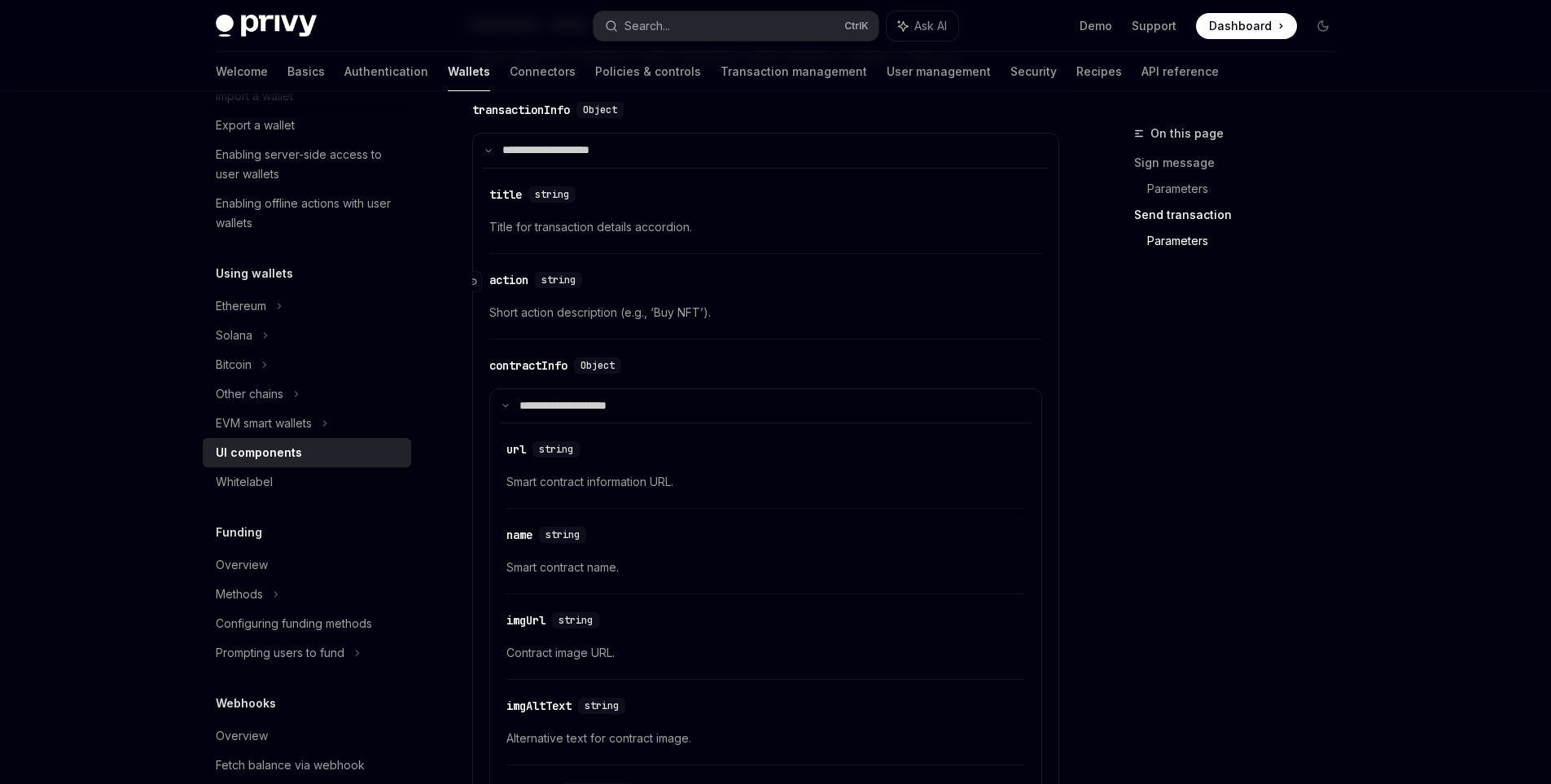
click at [509, 277] on div "action" at bounding box center [509, 280] width 39 height 17
copy div "action"
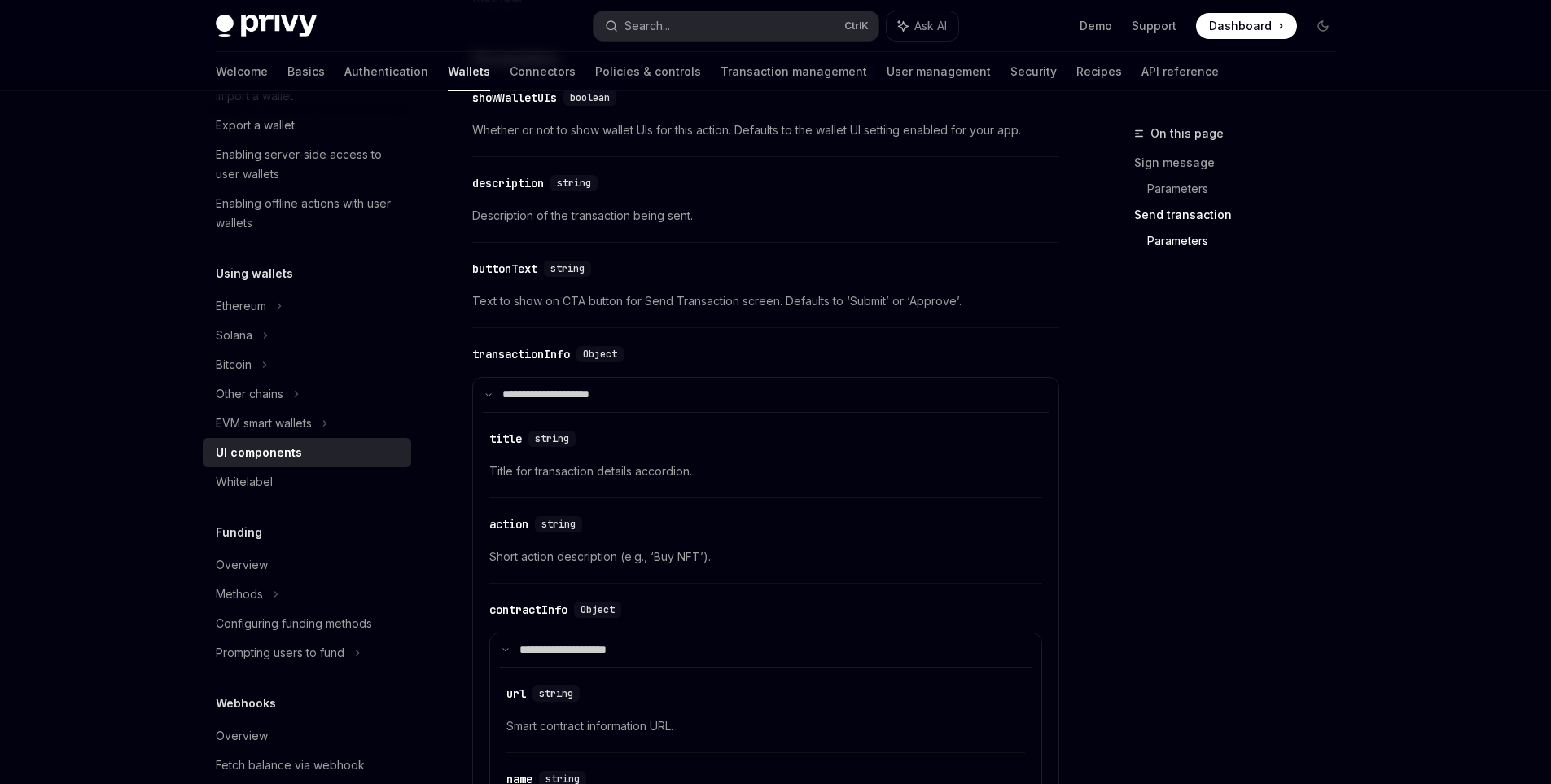
scroll to position [1920, 0]
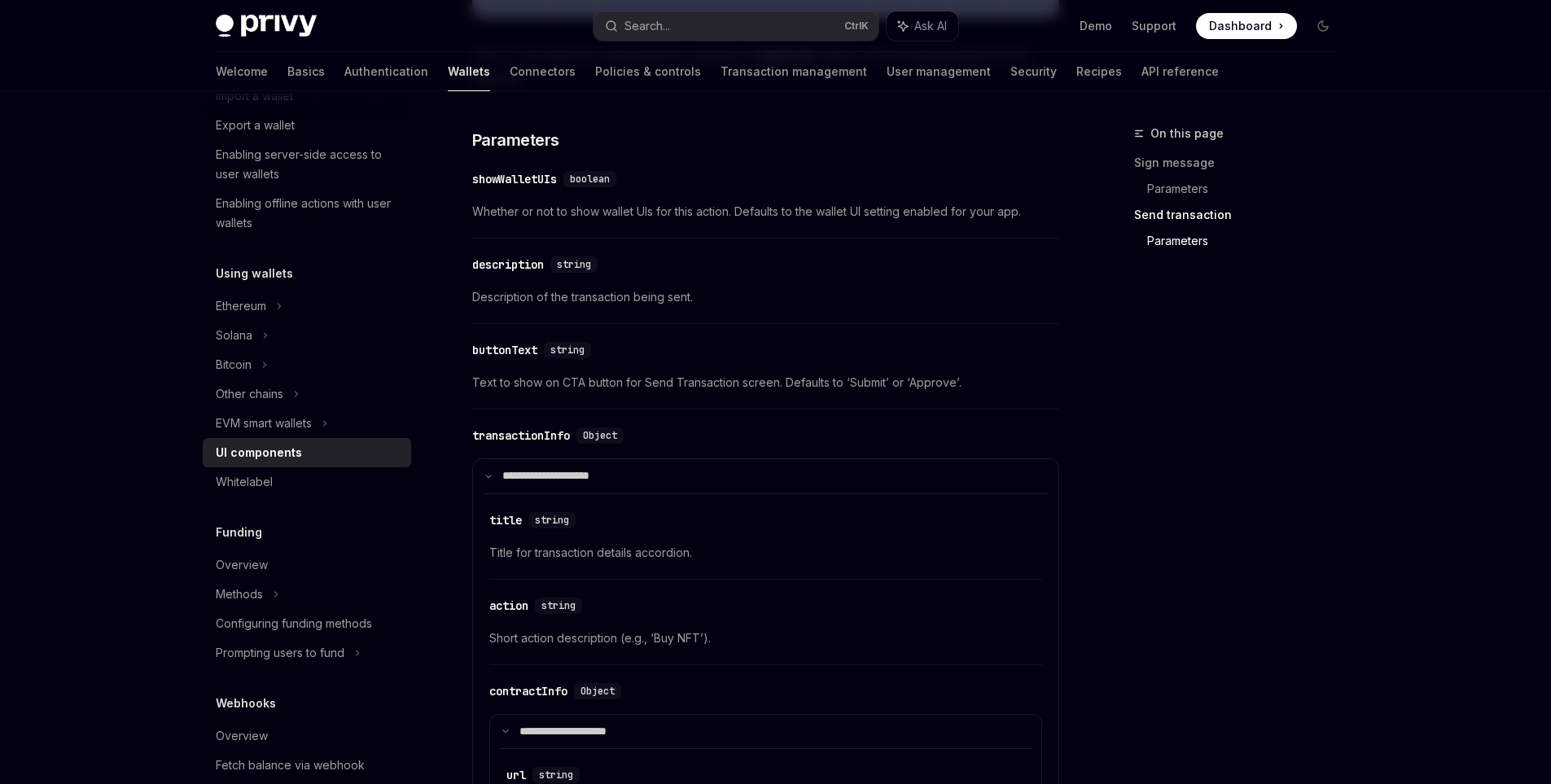
click at [496, 348] on div "buttonText" at bounding box center [504, 350] width 65 height 17
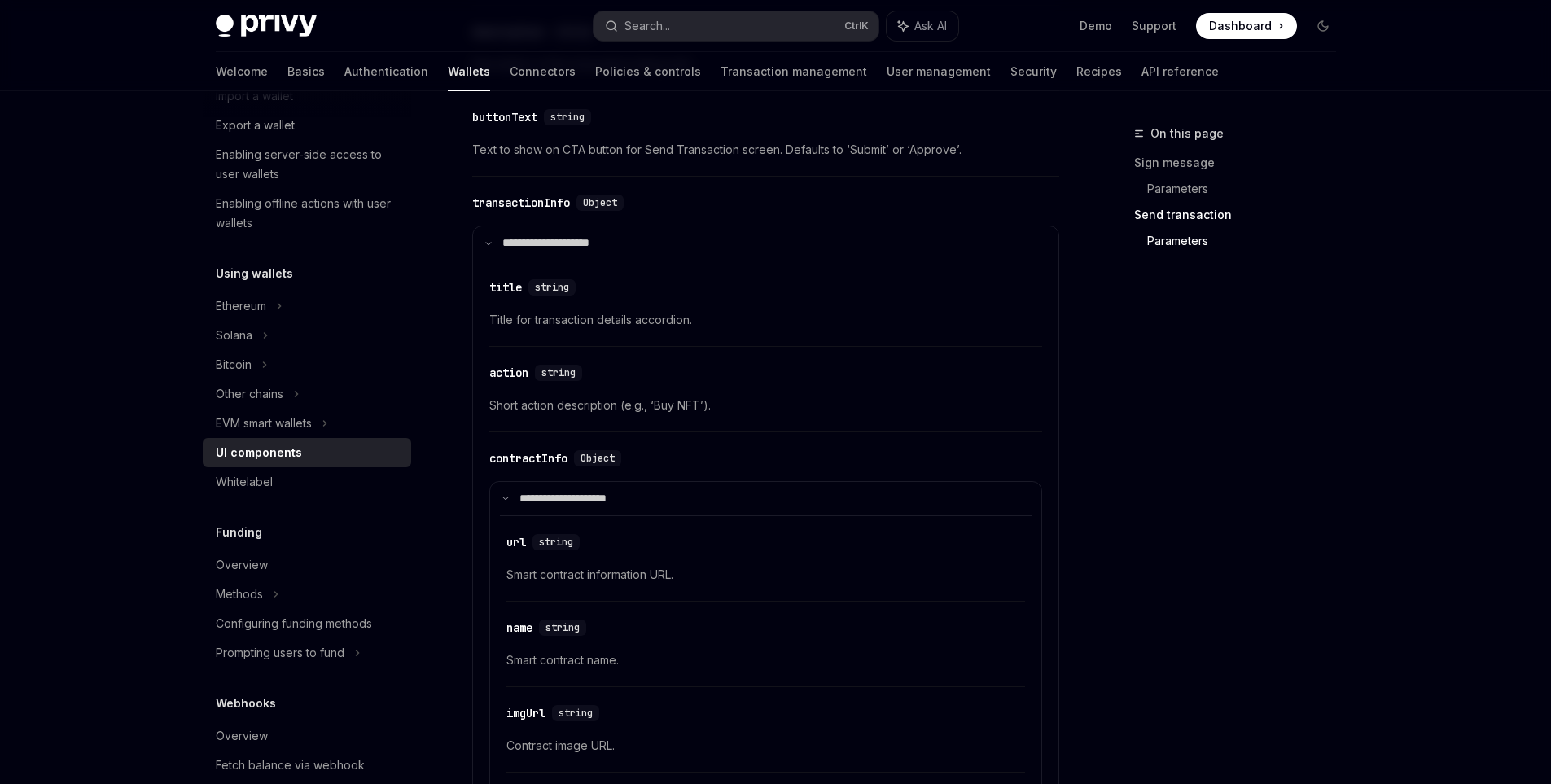
click at [496, 348] on div "**********" at bounding box center [765, 615] width 566 height 709
click at [496, 118] on div "buttonText" at bounding box center [504, 117] width 65 height 17
copy div "buttonText"
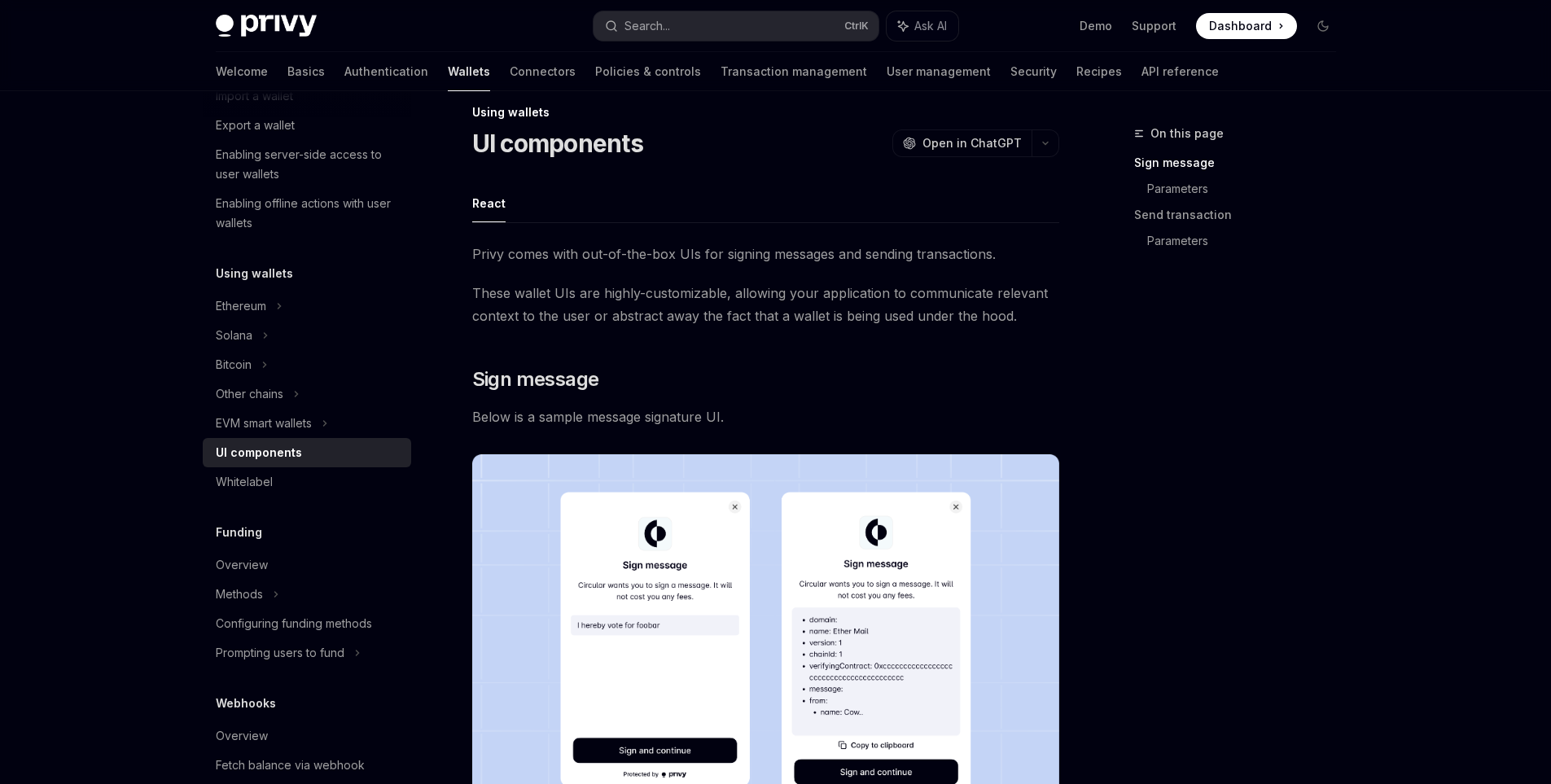
scroll to position [0, 0]
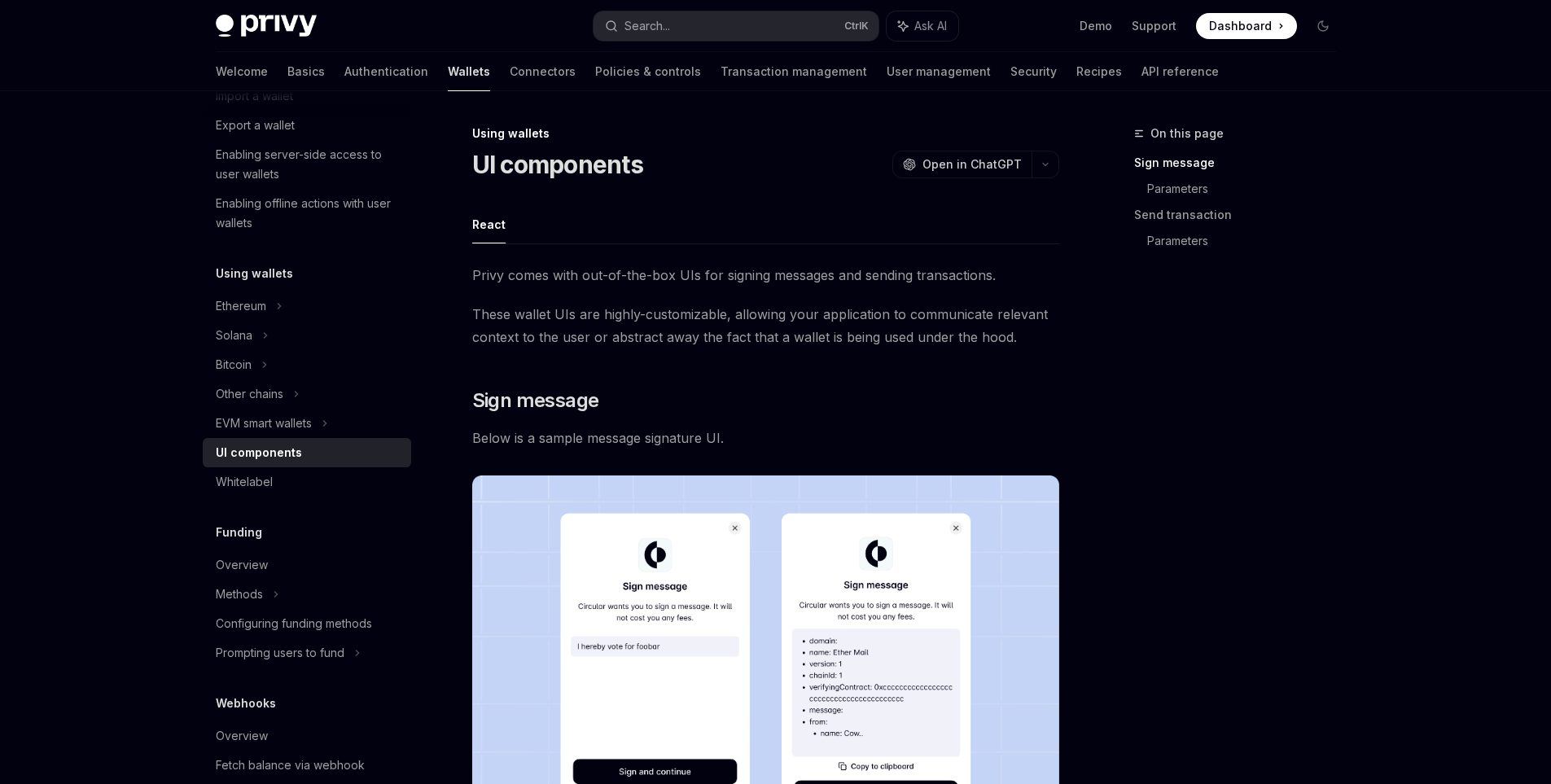
drag, startPoint x: 659, startPoint y: 166, endPoint x: 469, endPoint y: 162, distance: 190.0
copy h1 "UI components"
